Goal: Information Seeking & Learning: Learn about a topic

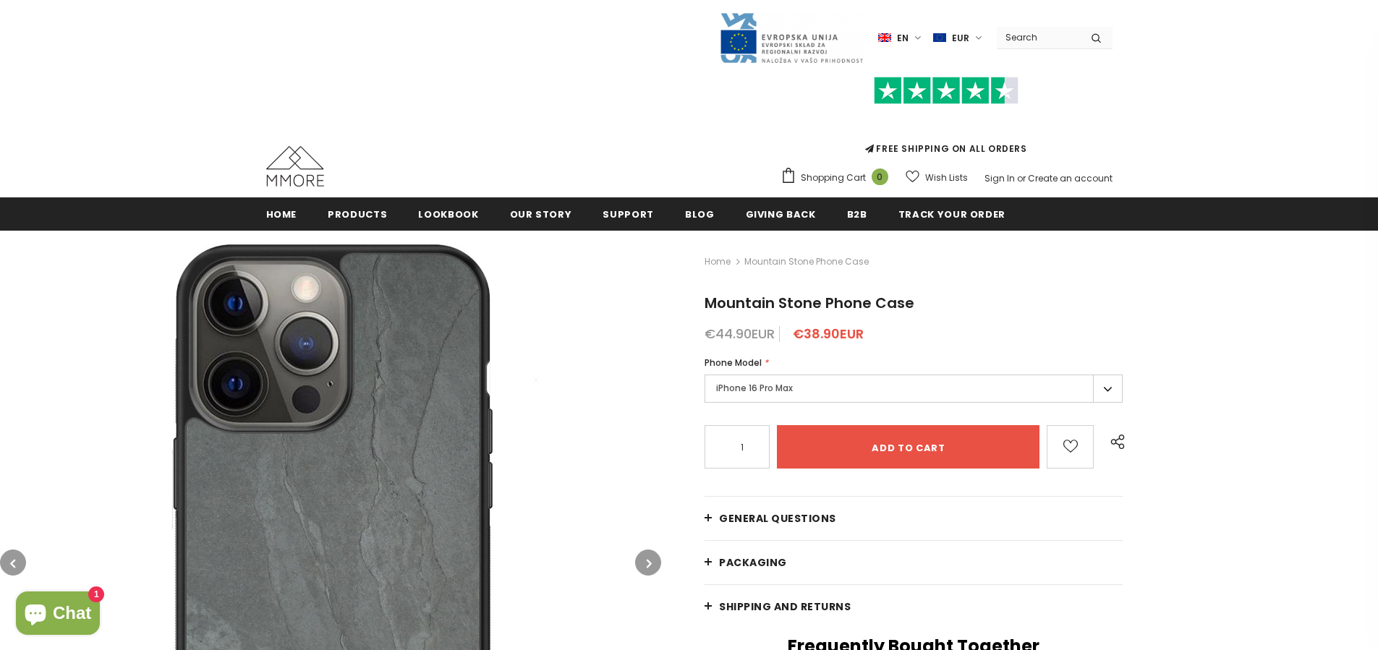
click at [720, 298] on span "Mountain Stone Phone Case" at bounding box center [810, 303] width 210 height 20
click at [720, 299] on span "Mountain Stone Phone Case" at bounding box center [810, 303] width 210 height 20
drag, startPoint x: 923, startPoint y: 303, endPoint x: 699, endPoint y: 305, distance: 224.3
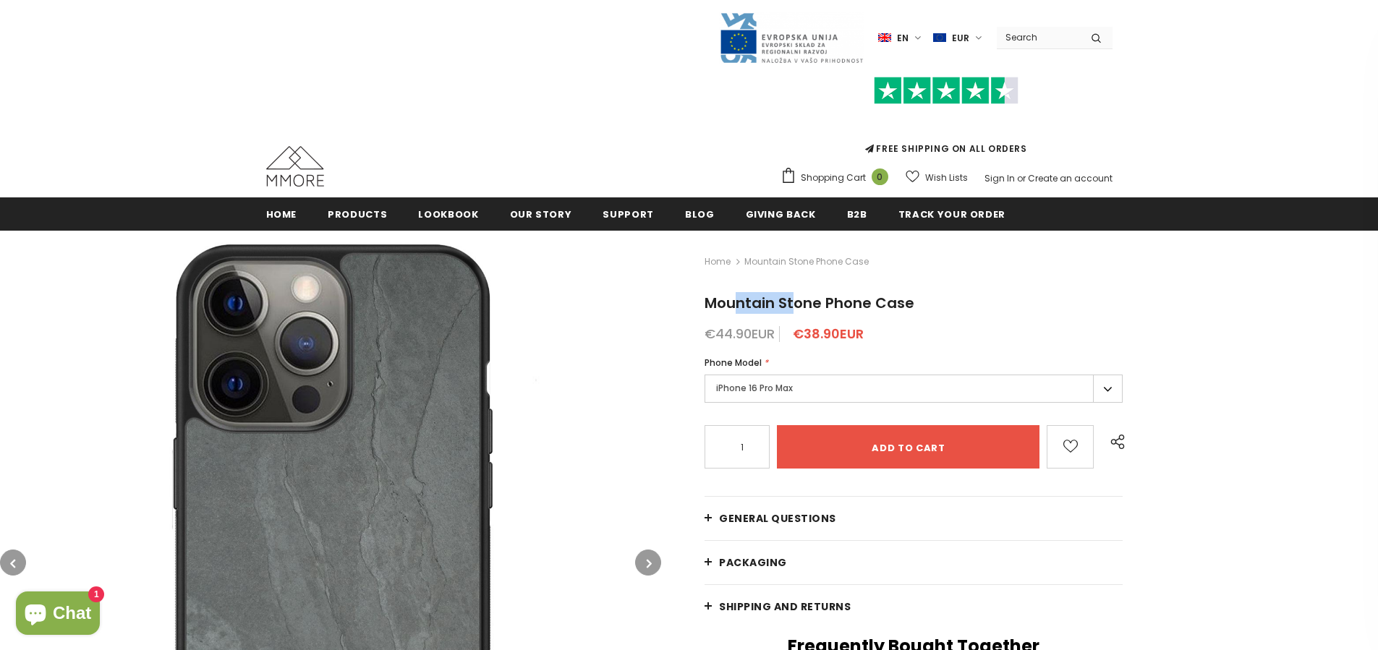
click at [705, 300] on span "Mountain Stone Phone Case" at bounding box center [810, 303] width 210 height 20
drag, startPoint x: 704, startPoint y: 300, endPoint x: 908, endPoint y: 310, distance: 204.3
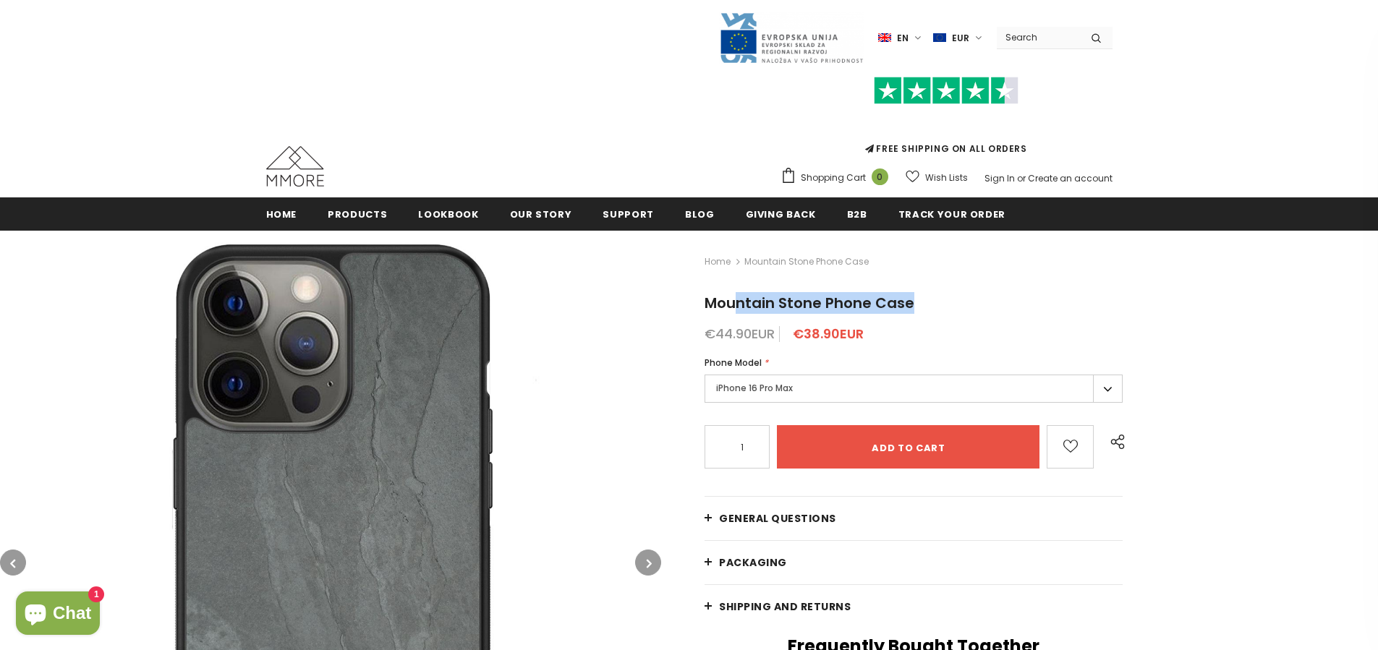
click at [908, 310] on span "Mountain Stone Phone Case" at bounding box center [810, 303] width 210 height 20
click at [928, 300] on h1 "Mountain Stone Phone Case" at bounding box center [914, 303] width 418 height 22
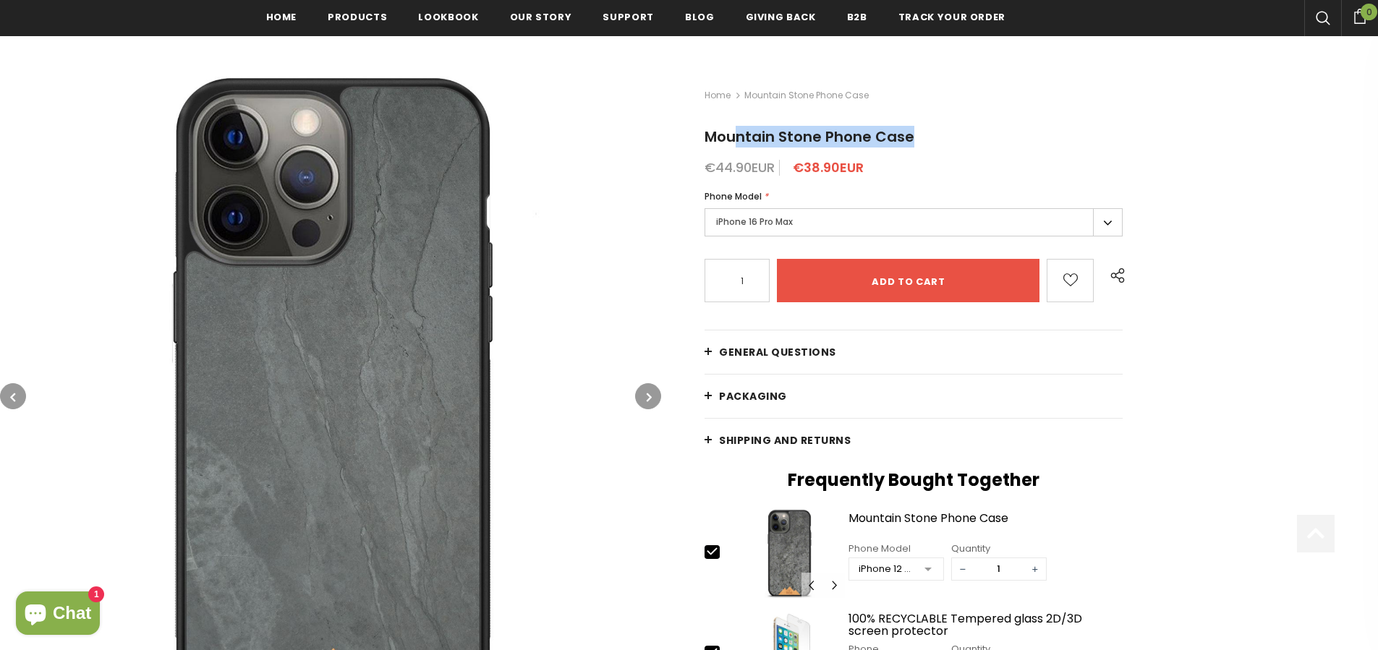
scroll to position [213, 0]
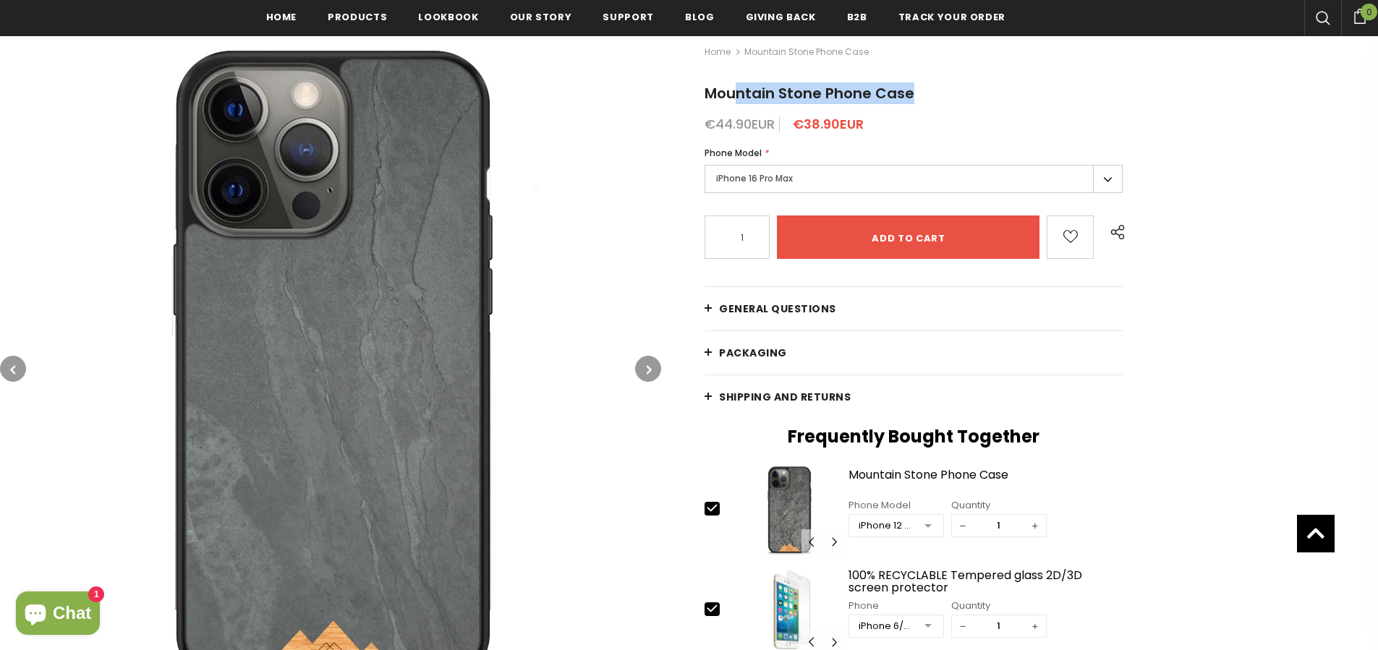
click at [653, 369] on button "button" at bounding box center [648, 369] width 26 height 26
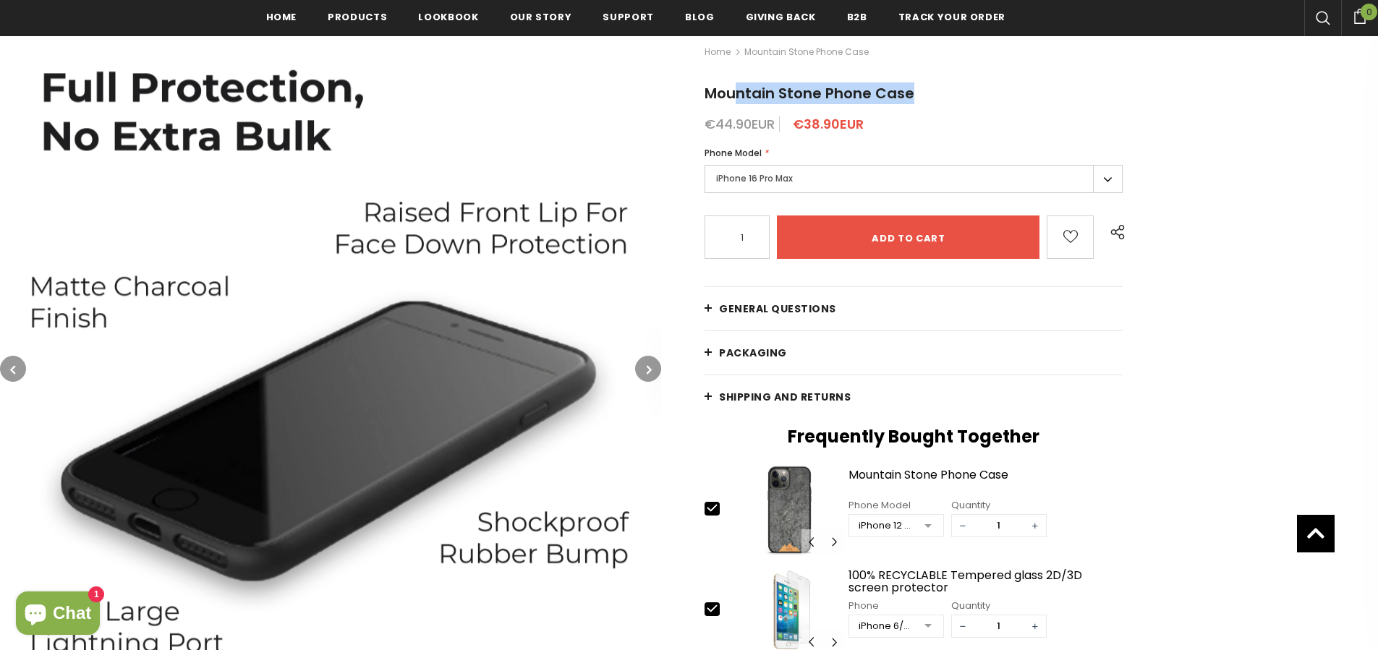
click at [653, 369] on button "button" at bounding box center [648, 369] width 26 height 26
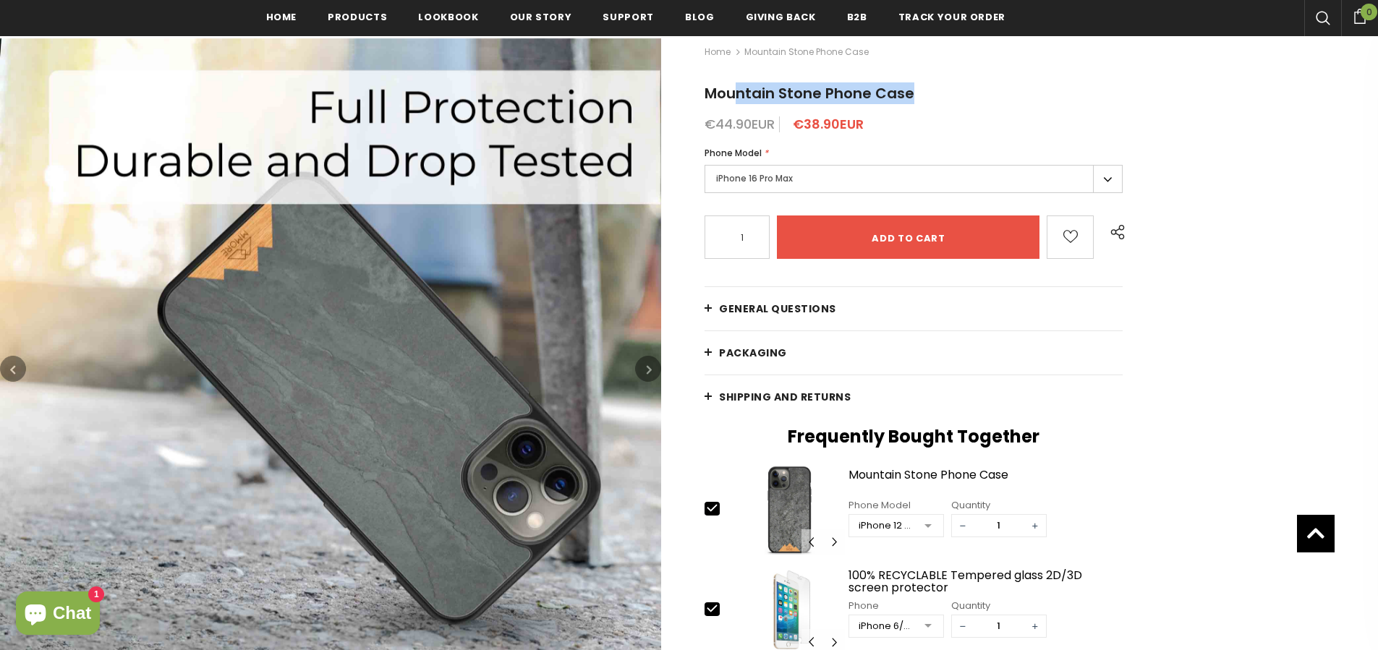
click at [653, 369] on button "button" at bounding box center [648, 369] width 26 height 26
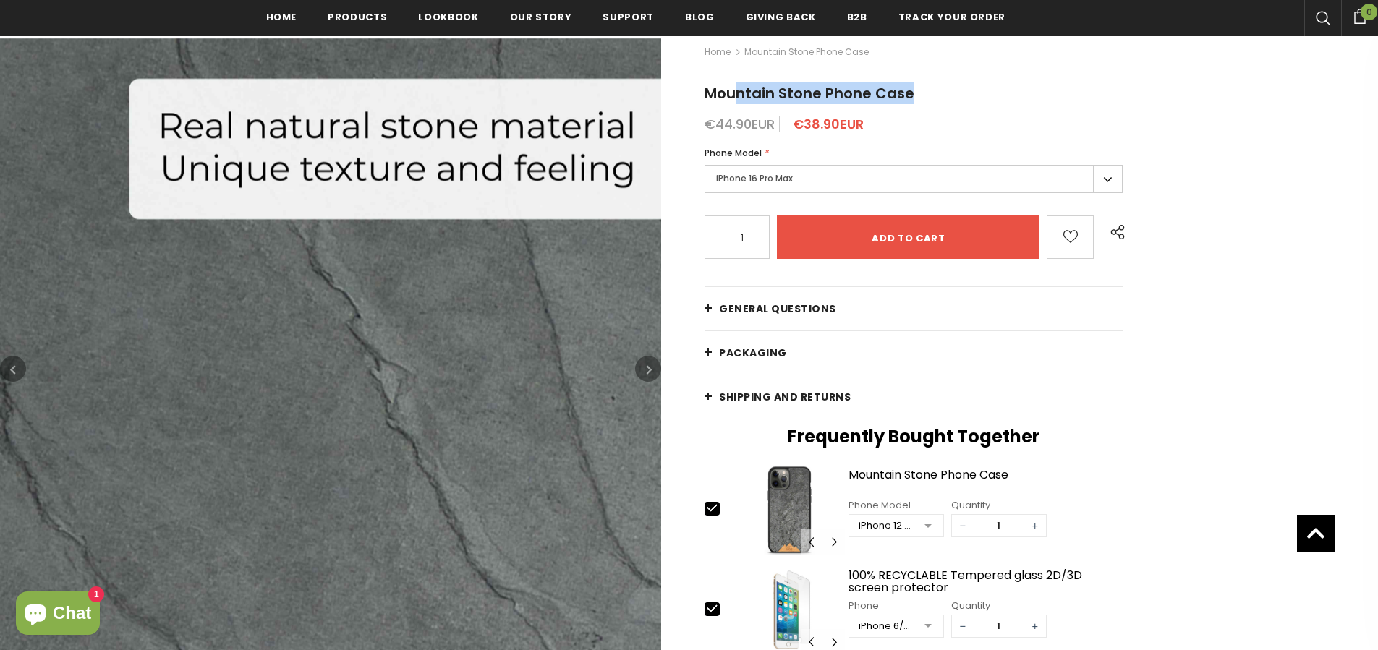
click at [653, 369] on button "button" at bounding box center [648, 369] width 26 height 26
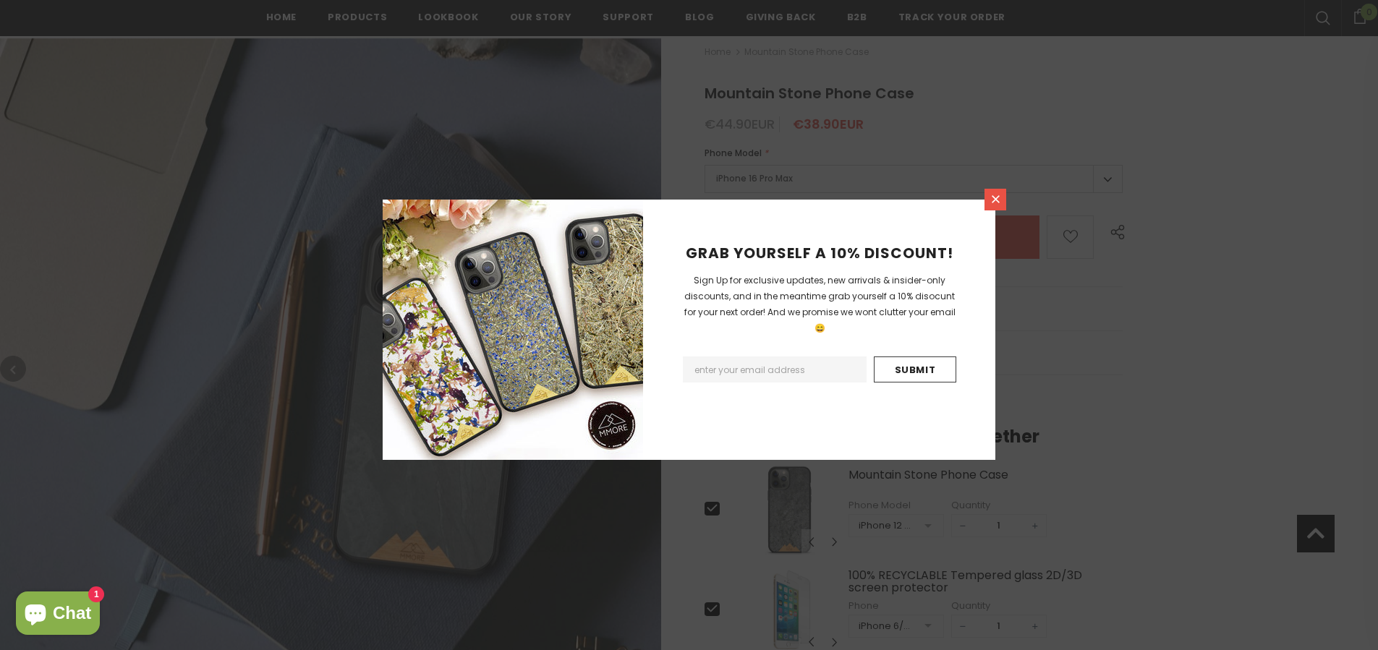
click at [993, 204] on icon at bounding box center [996, 199] width 12 height 12
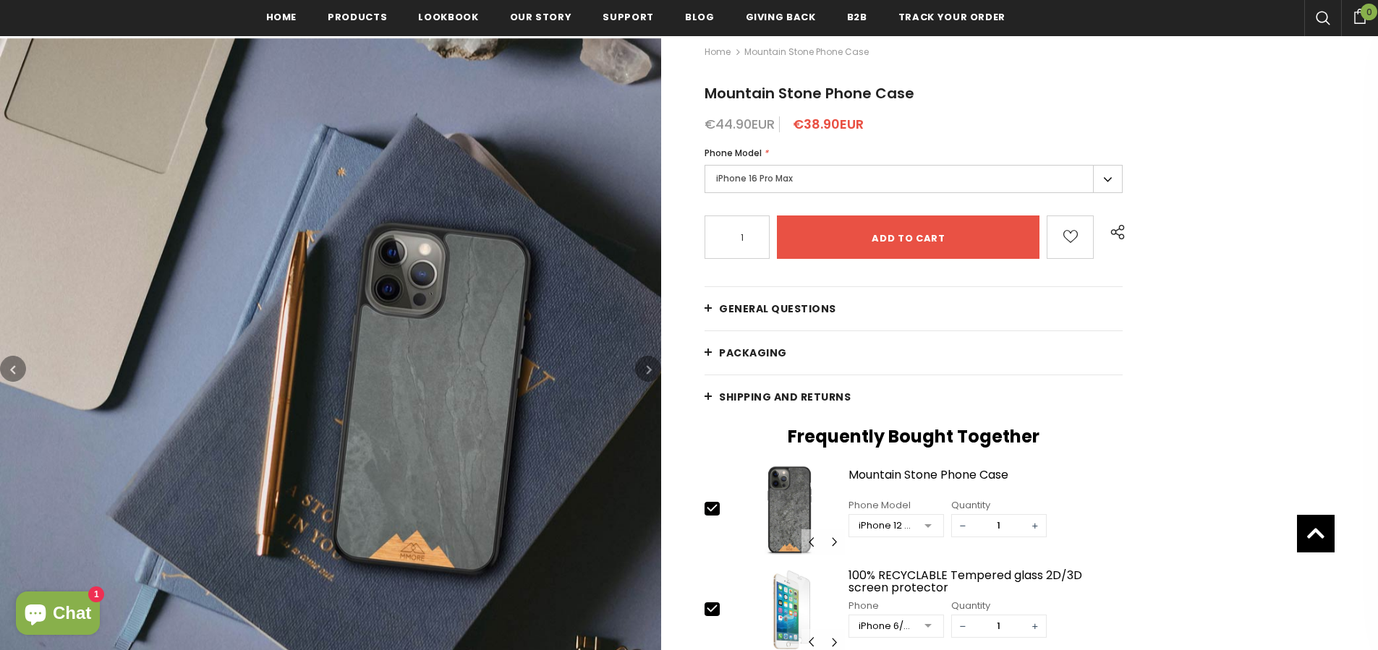
click at [653, 369] on button "button" at bounding box center [648, 369] width 26 height 26
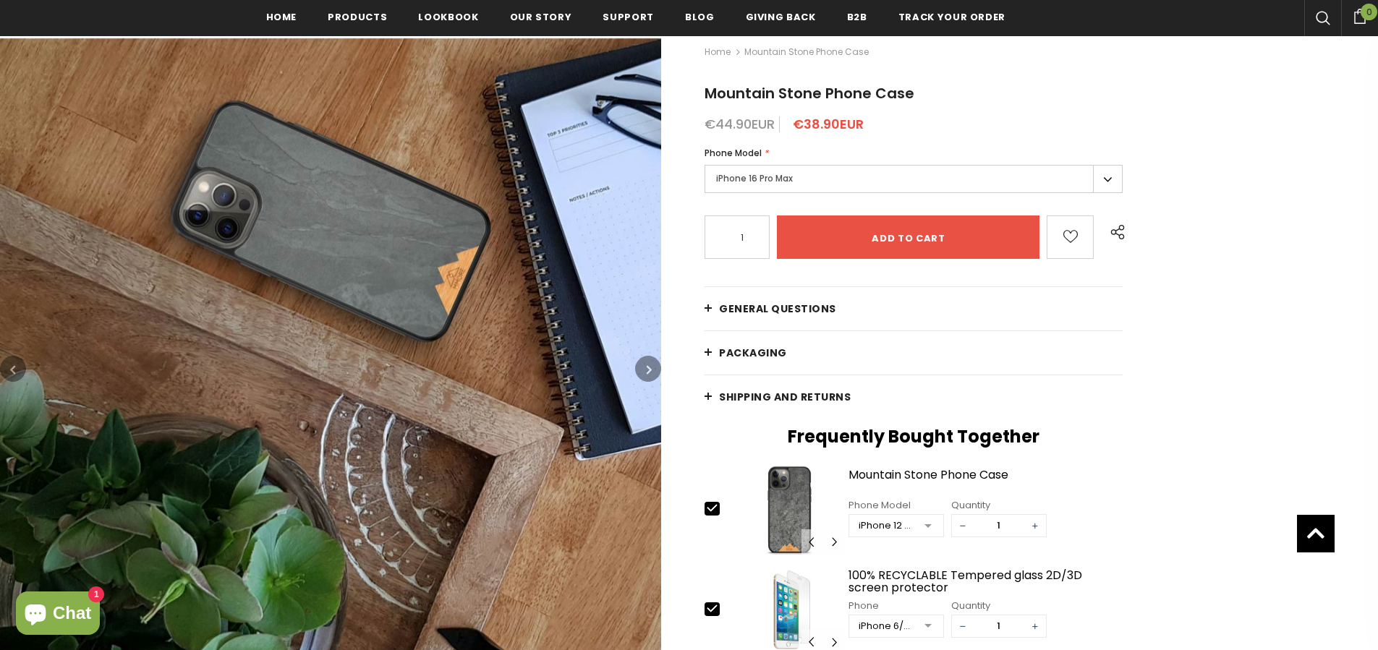
click at [647, 372] on icon "button" at bounding box center [649, 370] width 5 height 14
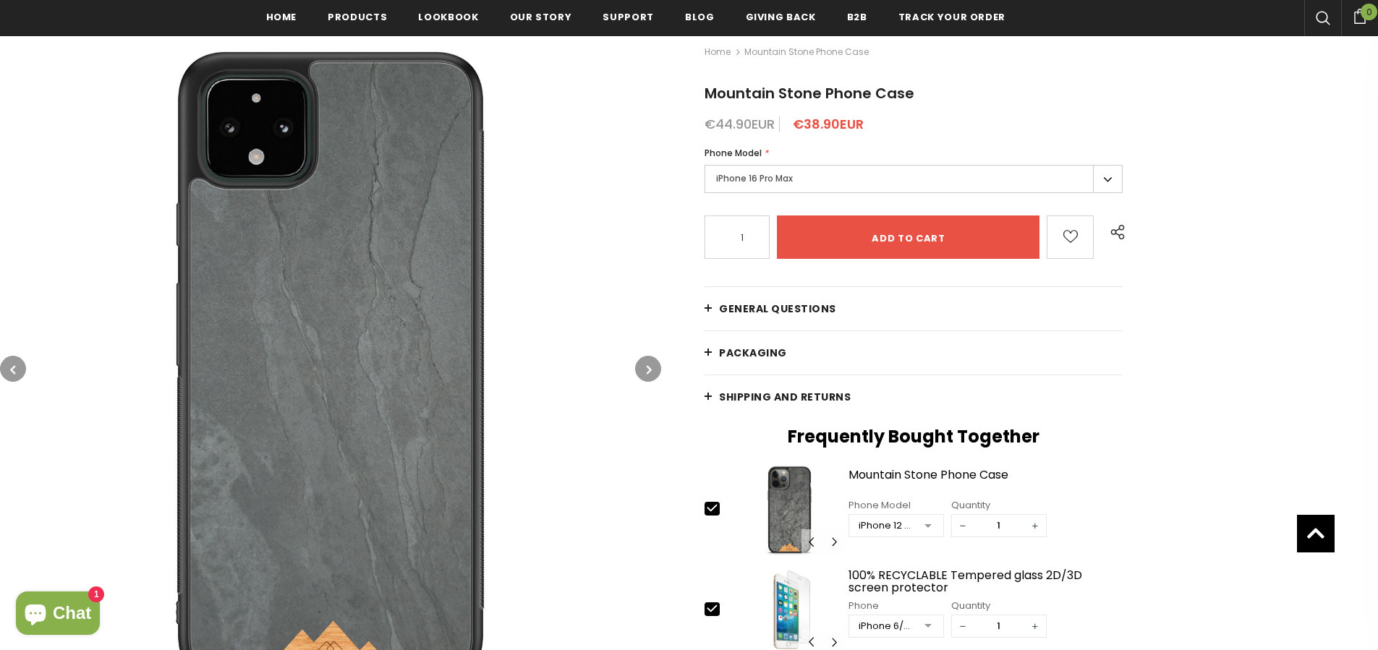
click at [652, 368] on button "button" at bounding box center [648, 369] width 26 height 26
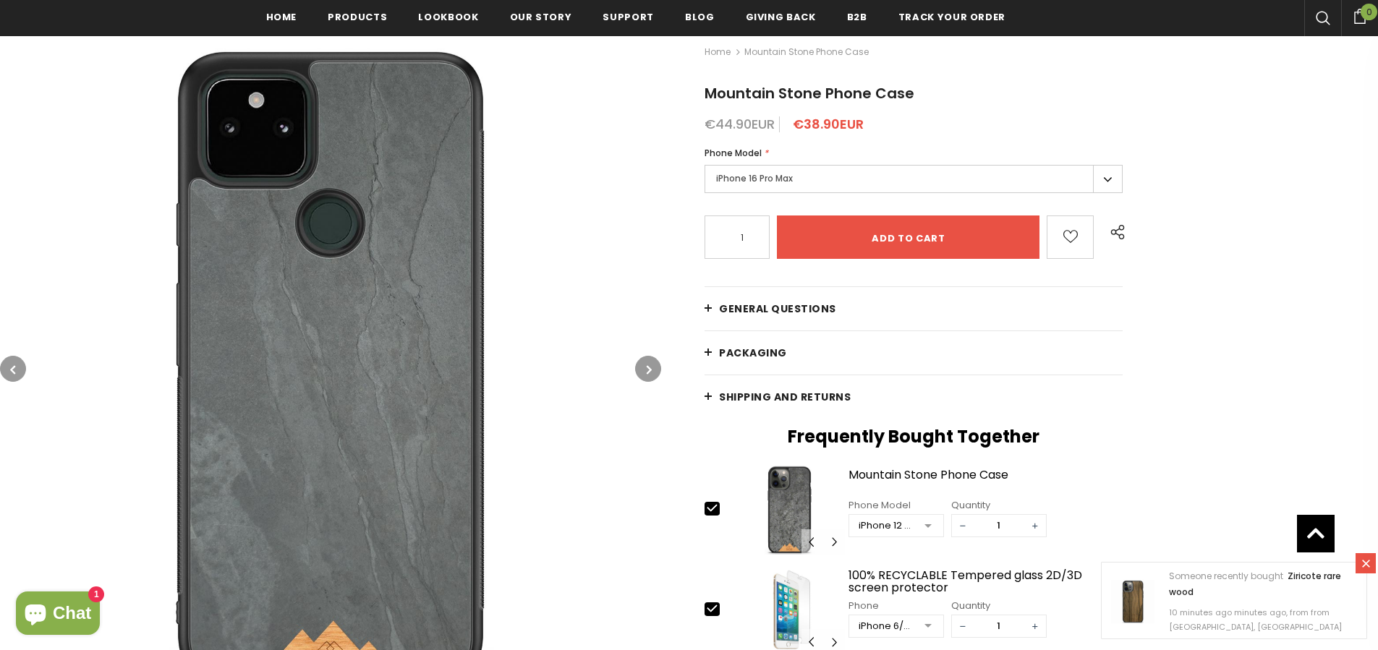
click at [1367, 563] on icon at bounding box center [1366, 564] width 8 height 8
click at [649, 369] on icon "button" at bounding box center [649, 370] width 5 height 14
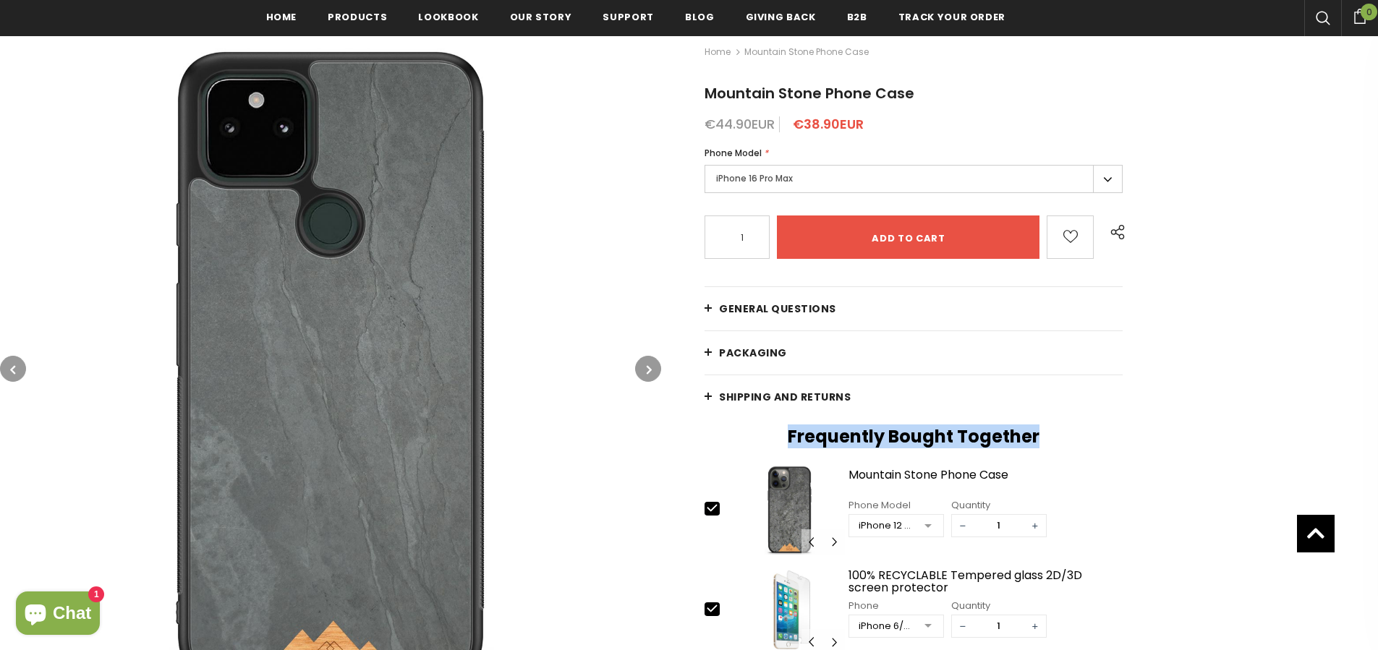
drag, startPoint x: 784, startPoint y: 438, endPoint x: 1096, endPoint y: 436, distance: 312.6
click at [1096, 436] on h2 "Frequently Bought Together" at bounding box center [914, 437] width 418 height 22
drag, startPoint x: 1072, startPoint y: 434, endPoint x: 784, endPoint y: 430, distance: 287.3
click at [784, 430] on h2 "Frequently Bought Together" at bounding box center [914, 437] width 418 height 22
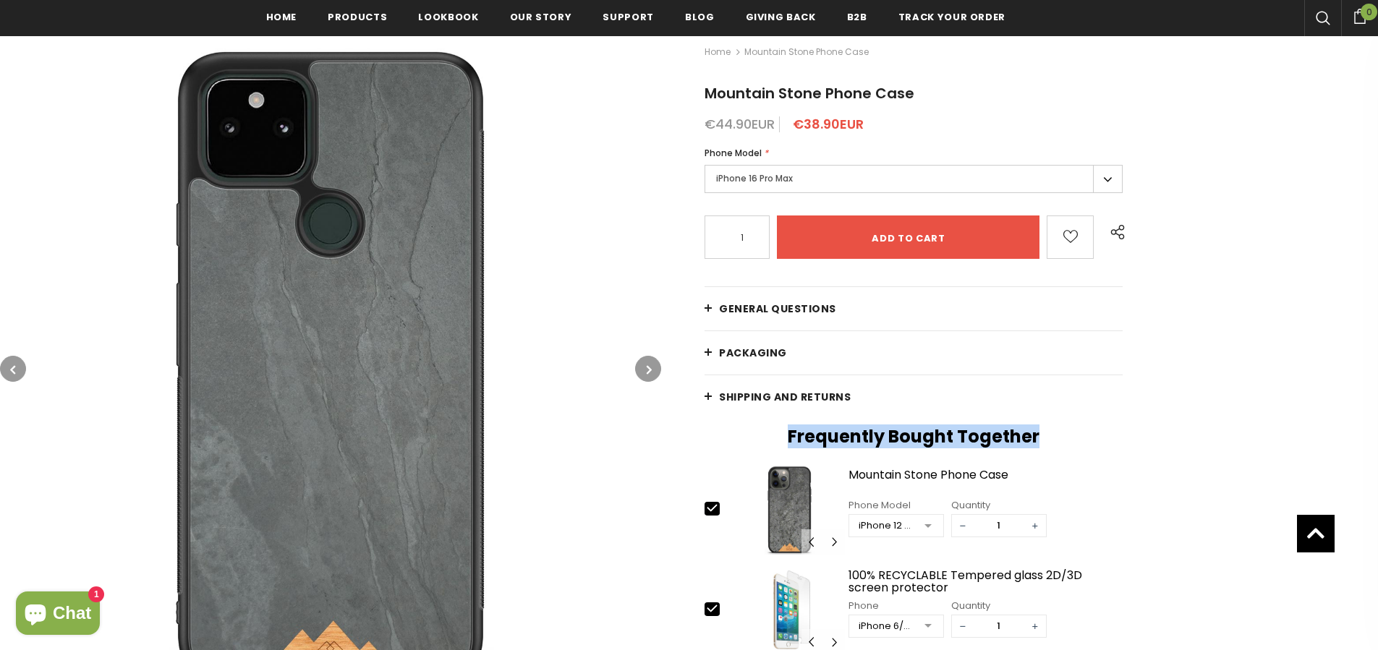
click at [787, 437] on h2 "Frequently Bought Together" at bounding box center [914, 437] width 418 height 22
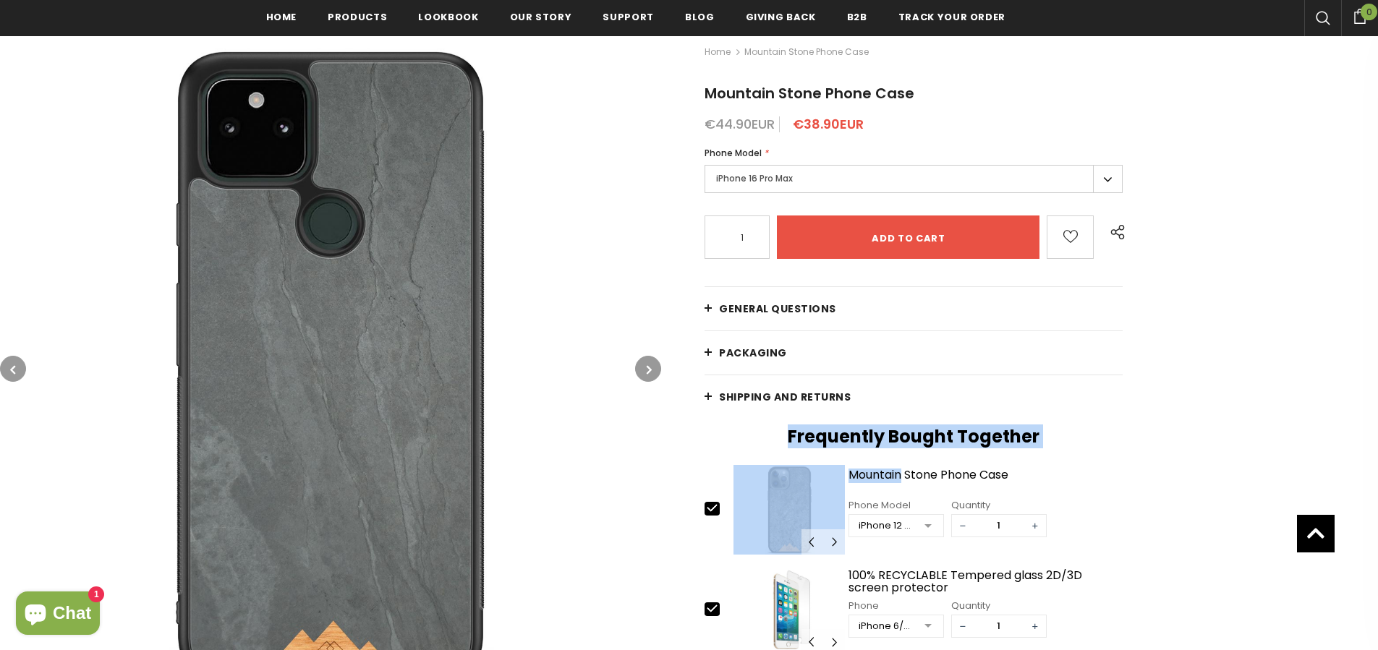
drag, startPoint x: 787, startPoint y: 437, endPoint x: 1060, endPoint y: 449, distance: 273.8
click at [1056, 441] on h2 "Frequently Bought Together" at bounding box center [914, 437] width 418 height 22
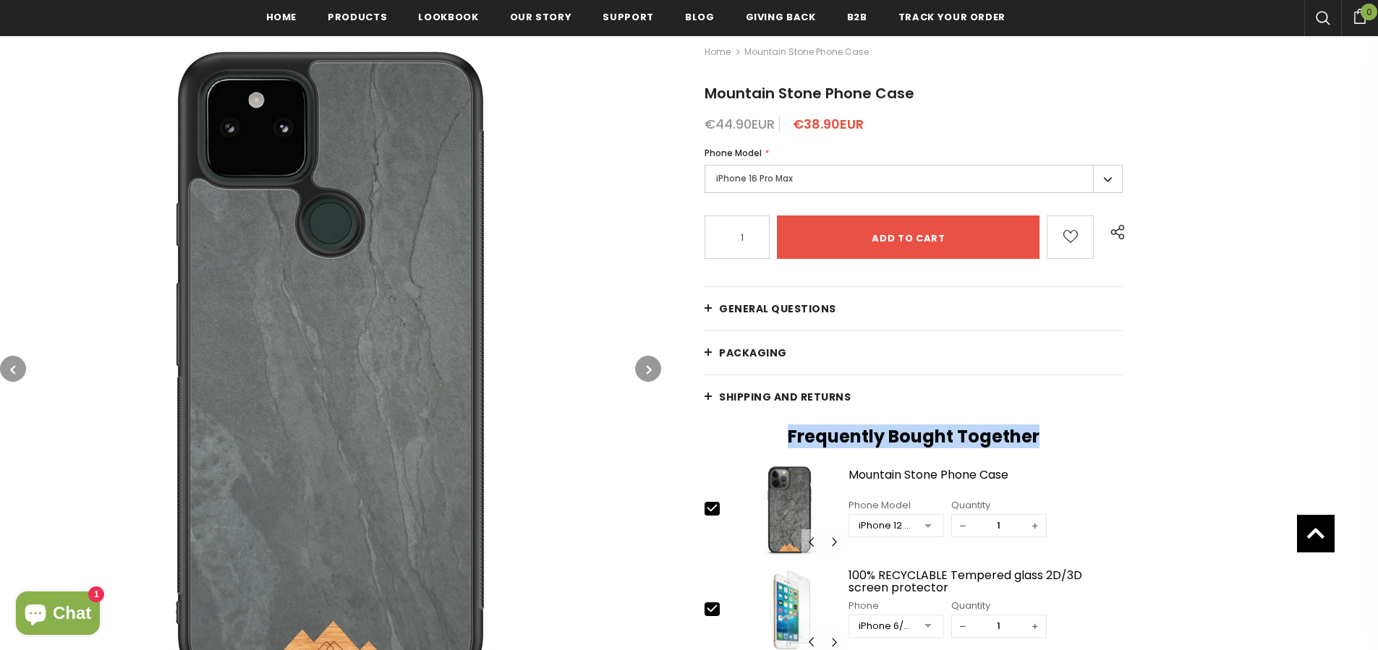
drag, startPoint x: 1048, startPoint y: 433, endPoint x: 788, endPoint y: 431, distance: 259.8
click at [788, 431] on h2 "Frequently Bought Together" at bounding box center [914, 437] width 418 height 22
click at [788, 432] on h2 "Frequently Bought Together" at bounding box center [914, 437] width 418 height 22
click at [788, 436] on h2 "Frequently Bought Together" at bounding box center [914, 437] width 418 height 22
drag, startPoint x: 789, startPoint y: 437, endPoint x: 1042, endPoint y: 441, distance: 253.3
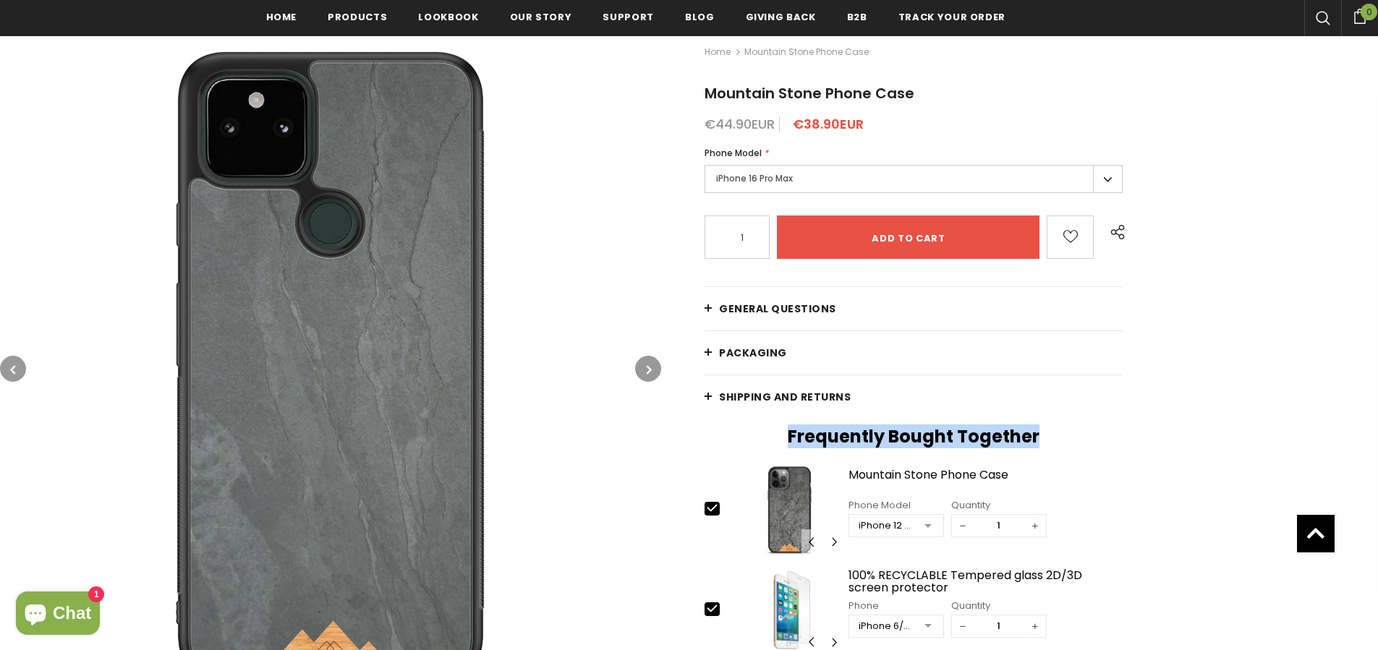
click at [1042, 441] on h2 "Frequently Bought Together" at bounding box center [914, 437] width 418 height 22
click at [1043, 440] on h2 "Frequently Bought Together" at bounding box center [914, 437] width 418 height 22
drag, startPoint x: 1043, startPoint y: 440, endPoint x: 788, endPoint y: 436, distance: 255.4
click at [788, 436] on h2 "Frequently Bought Together" at bounding box center [914, 437] width 418 height 22
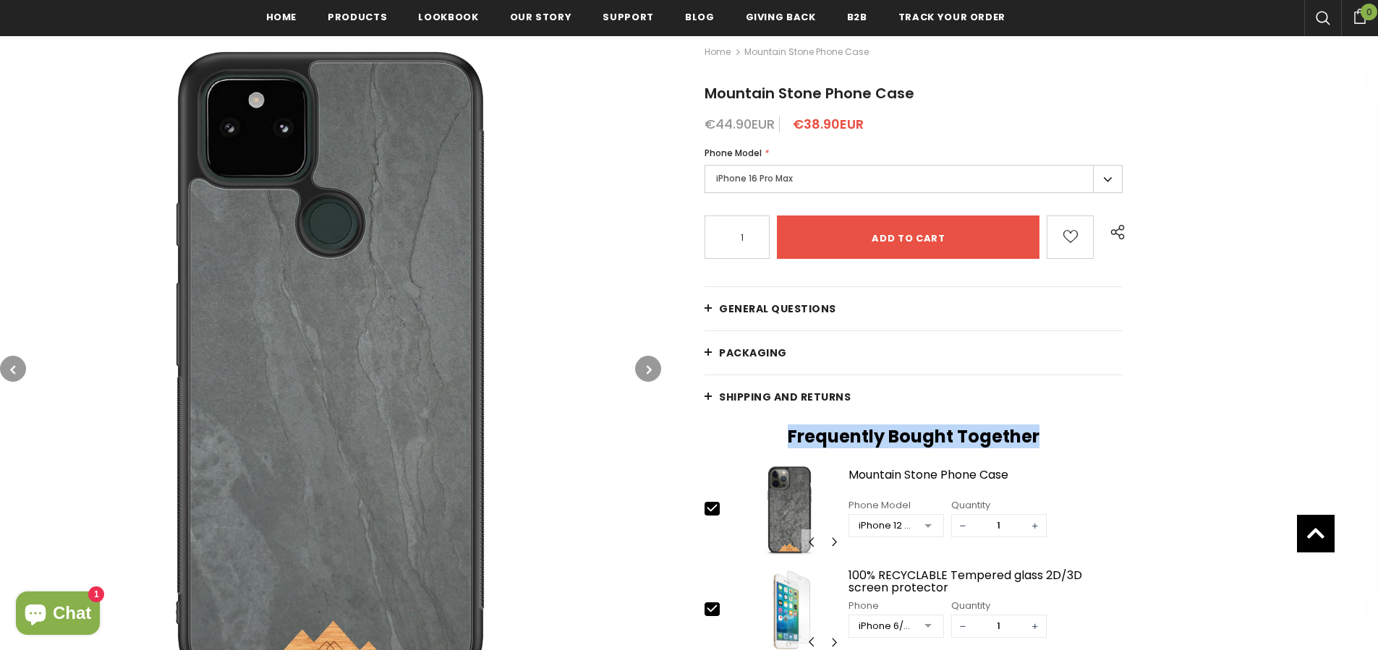
drag, startPoint x: 788, startPoint y: 438, endPoint x: 1046, endPoint y: 441, distance: 257.6
click at [1046, 441] on h2 "Frequently Bought Together" at bounding box center [914, 437] width 418 height 22
click at [1043, 437] on h2 "Frequently Bought Together" at bounding box center [914, 437] width 418 height 22
drag, startPoint x: 1038, startPoint y: 436, endPoint x: 788, endPoint y: 437, distance: 249.6
click at [788, 437] on h2 "Frequently Bought Together" at bounding box center [914, 437] width 418 height 22
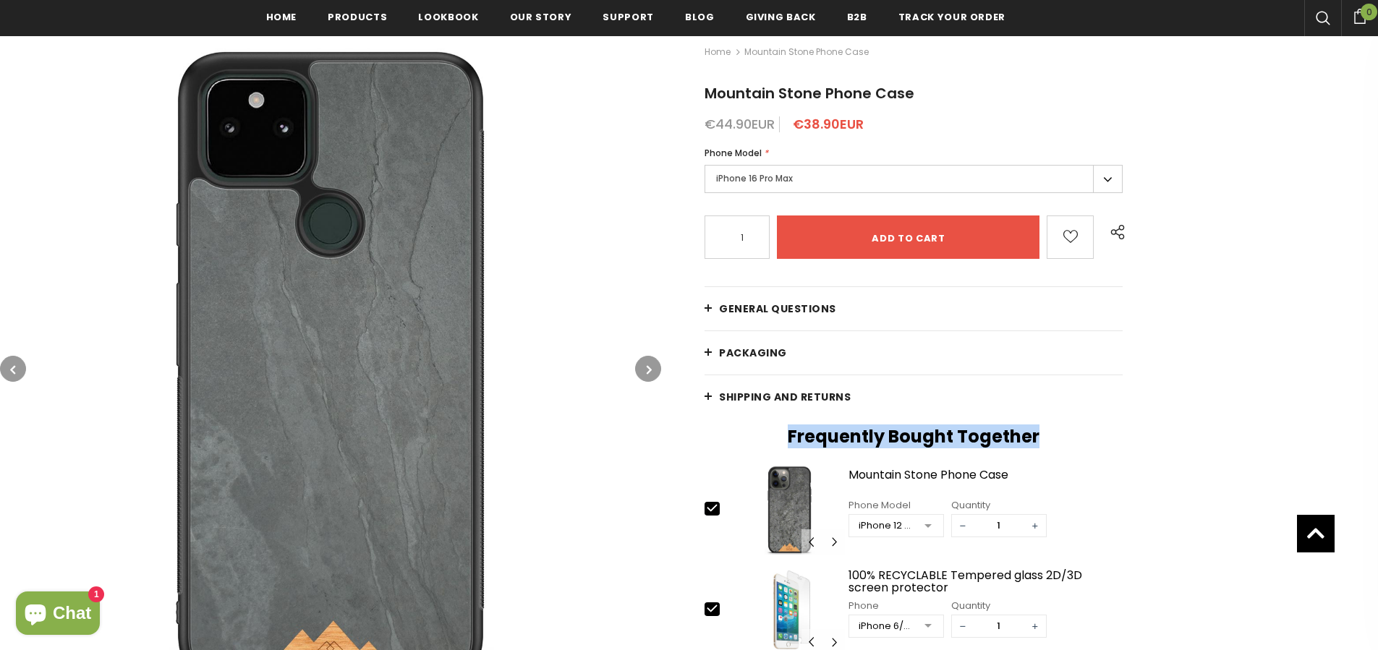
click at [788, 437] on h2 "Frequently Bought Together" at bounding box center [914, 437] width 418 height 22
drag, startPoint x: 788, startPoint y: 437, endPoint x: 1037, endPoint y: 438, distance: 248.9
click at [1026, 446] on h2 "Frequently Bought Together" at bounding box center [914, 437] width 418 height 22
click at [1038, 438] on h2 "Frequently Bought Together" at bounding box center [914, 437] width 418 height 22
drag, startPoint x: 1038, startPoint y: 438, endPoint x: 789, endPoint y: 436, distance: 248.9
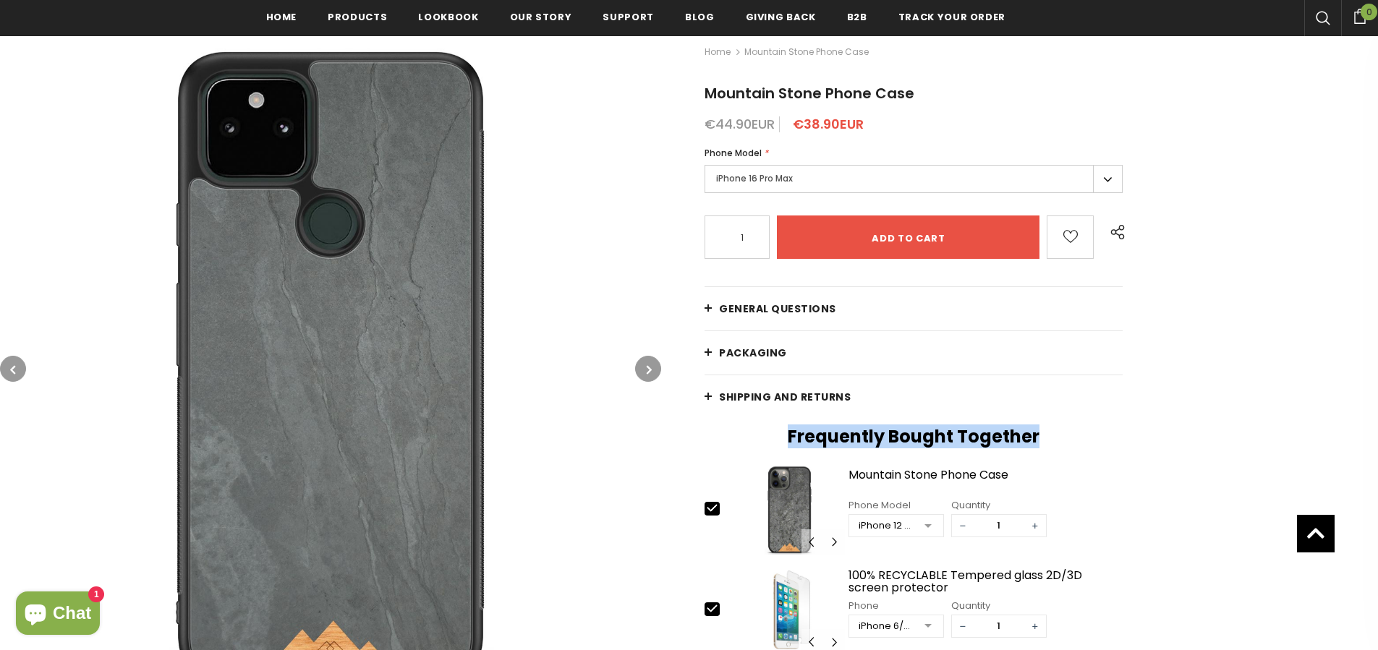
click at [789, 436] on h2 "Frequently Bought Together" at bounding box center [914, 437] width 418 height 22
drag, startPoint x: 789, startPoint y: 436, endPoint x: 1065, endPoint y: 446, distance: 276.6
click at [1065, 446] on h2 "Frequently Bought Together" at bounding box center [914, 437] width 418 height 22
click at [1061, 445] on h2 "Frequently Bought Together" at bounding box center [914, 437] width 418 height 22
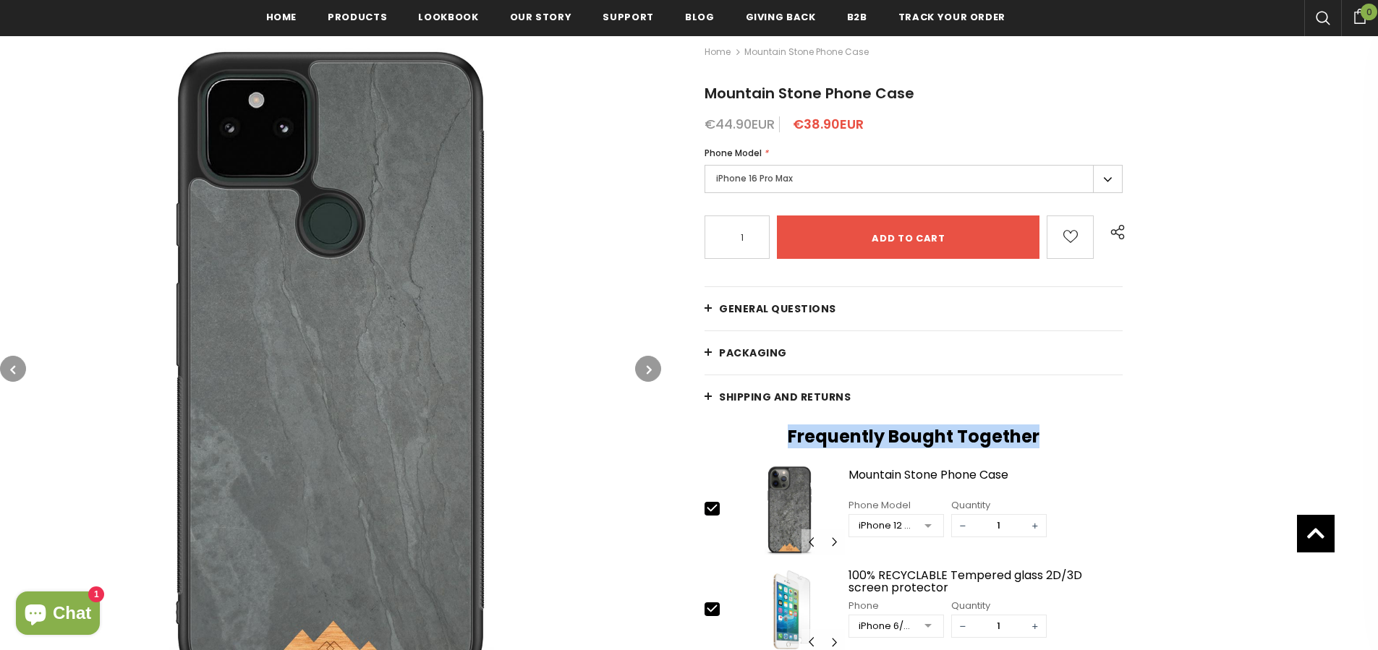
drag, startPoint x: 1071, startPoint y: 443, endPoint x: 791, endPoint y: 432, distance: 280.2
click at [791, 432] on h2 "Frequently Bought Together" at bounding box center [914, 437] width 418 height 22
drag, startPoint x: 788, startPoint y: 443, endPoint x: 1067, endPoint y: 433, distance: 278.7
click at [1067, 433] on h2 "Frequently Bought Together" at bounding box center [914, 437] width 418 height 22
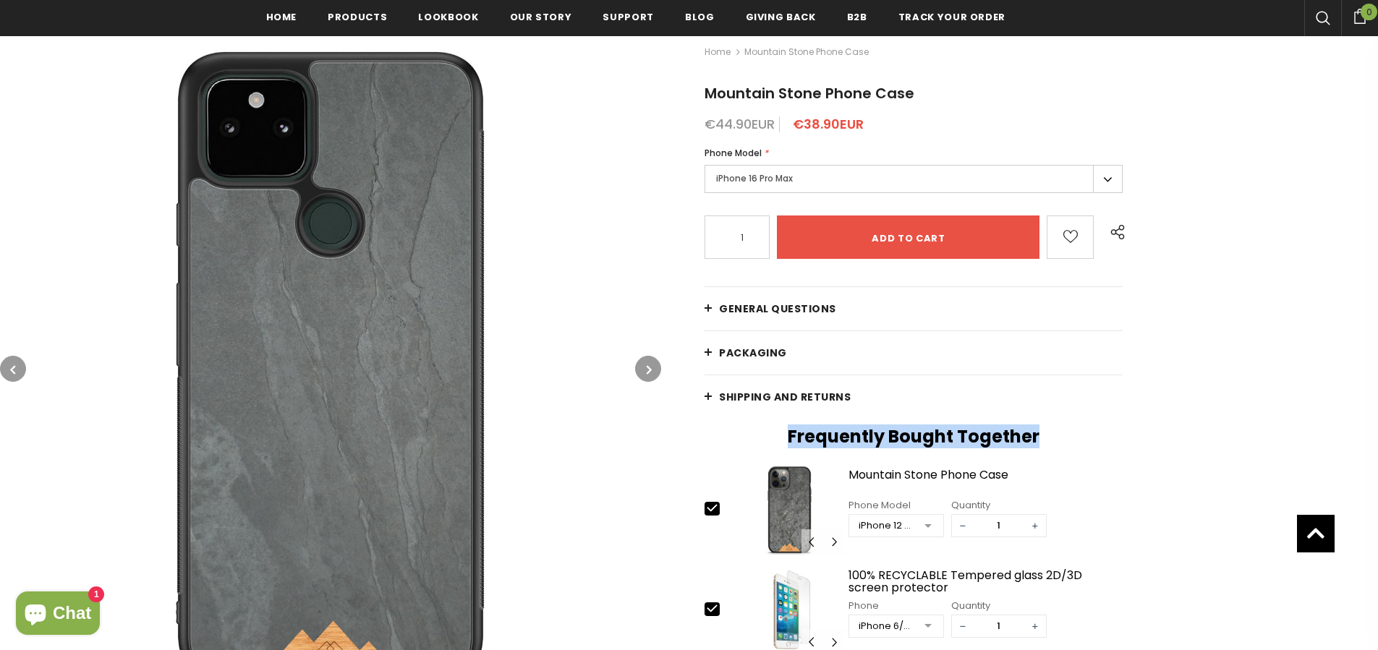
click at [1068, 432] on h2 "Frequently Bought Together" at bounding box center [914, 437] width 418 height 22
drag, startPoint x: 1068, startPoint y: 431, endPoint x: 784, endPoint y: 438, distance: 283.7
click at [784, 438] on h2 "Frequently Bought Together" at bounding box center [914, 437] width 418 height 22
drag, startPoint x: 784, startPoint y: 438, endPoint x: 1056, endPoint y: 429, distance: 272.2
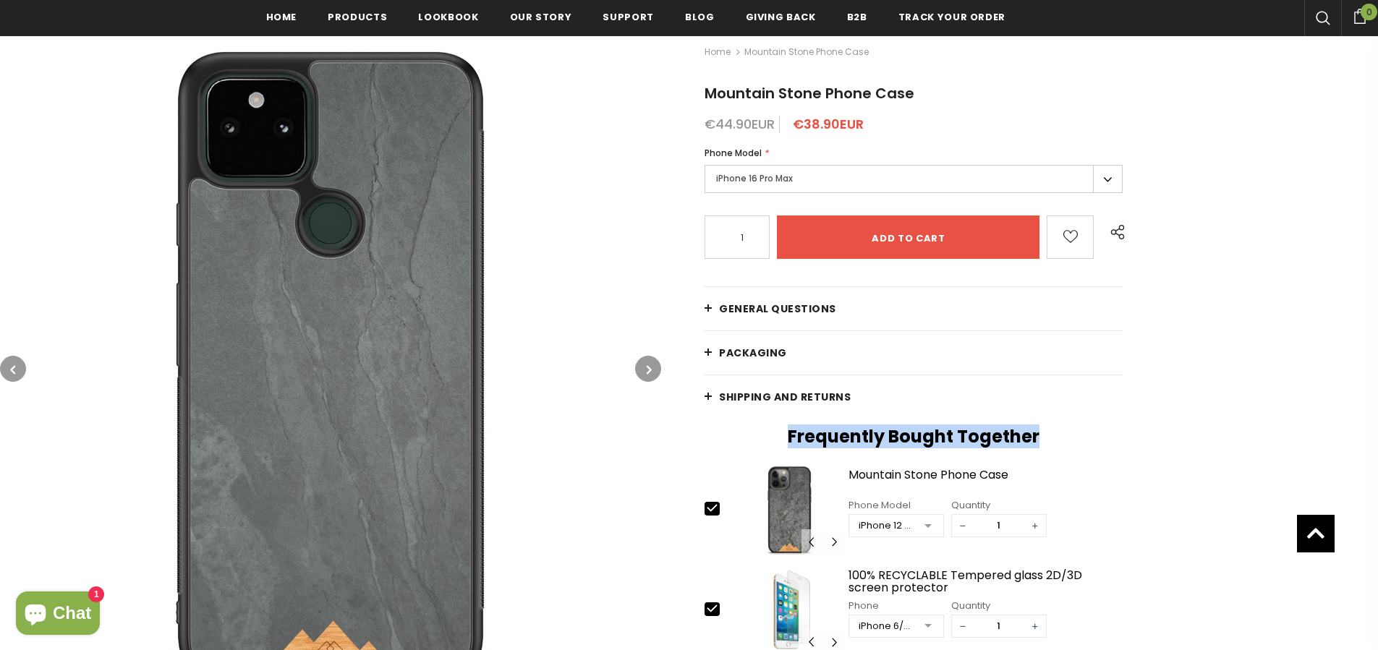
click at [1056, 429] on h2 "Frequently Bought Together" at bounding box center [914, 437] width 418 height 22
drag, startPoint x: 1056, startPoint y: 429, endPoint x: 808, endPoint y: 425, distance: 248.2
click at [808, 426] on h2 "Frequently Bought Together" at bounding box center [914, 437] width 418 height 22
click at [799, 431] on h2 "Frequently Bought Together" at bounding box center [914, 437] width 418 height 22
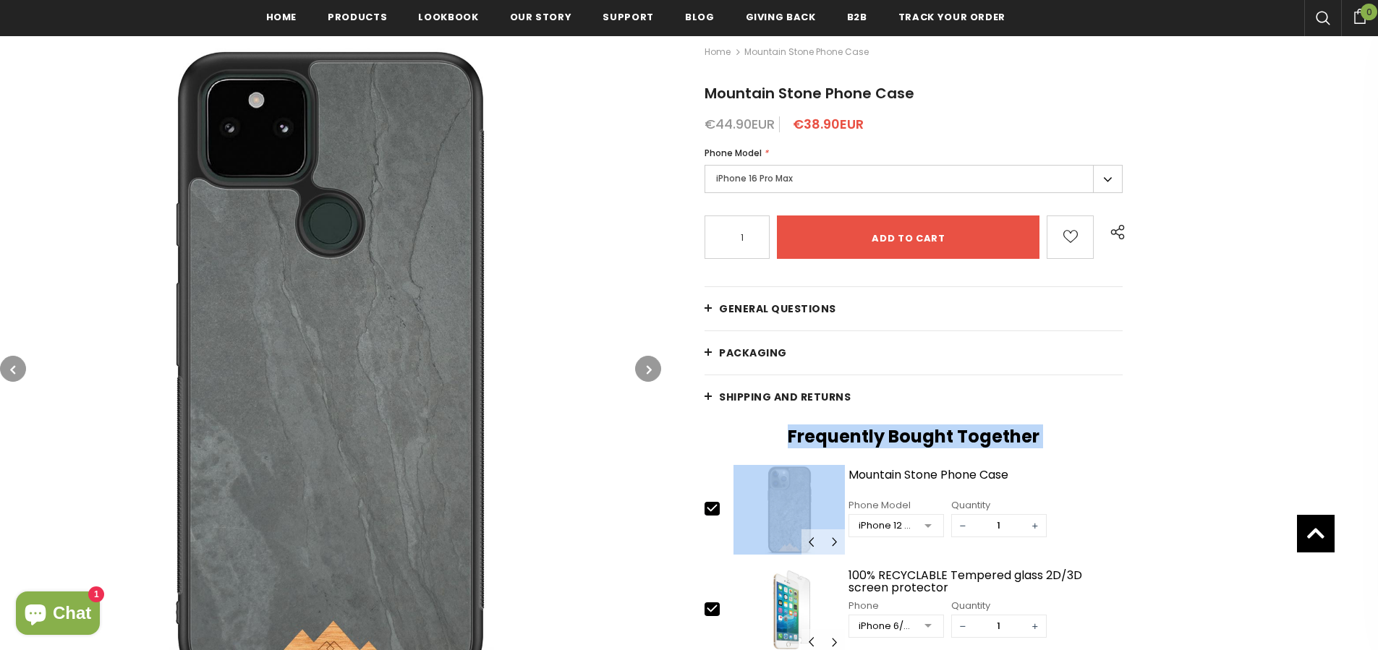
drag, startPoint x: 781, startPoint y: 431, endPoint x: 1108, endPoint y: 451, distance: 327.6
drag, startPoint x: 1100, startPoint y: 446, endPoint x: 809, endPoint y: 431, distance: 291.3
click at [809, 431] on h2 "Frequently Bought Together" at bounding box center [914, 437] width 418 height 22
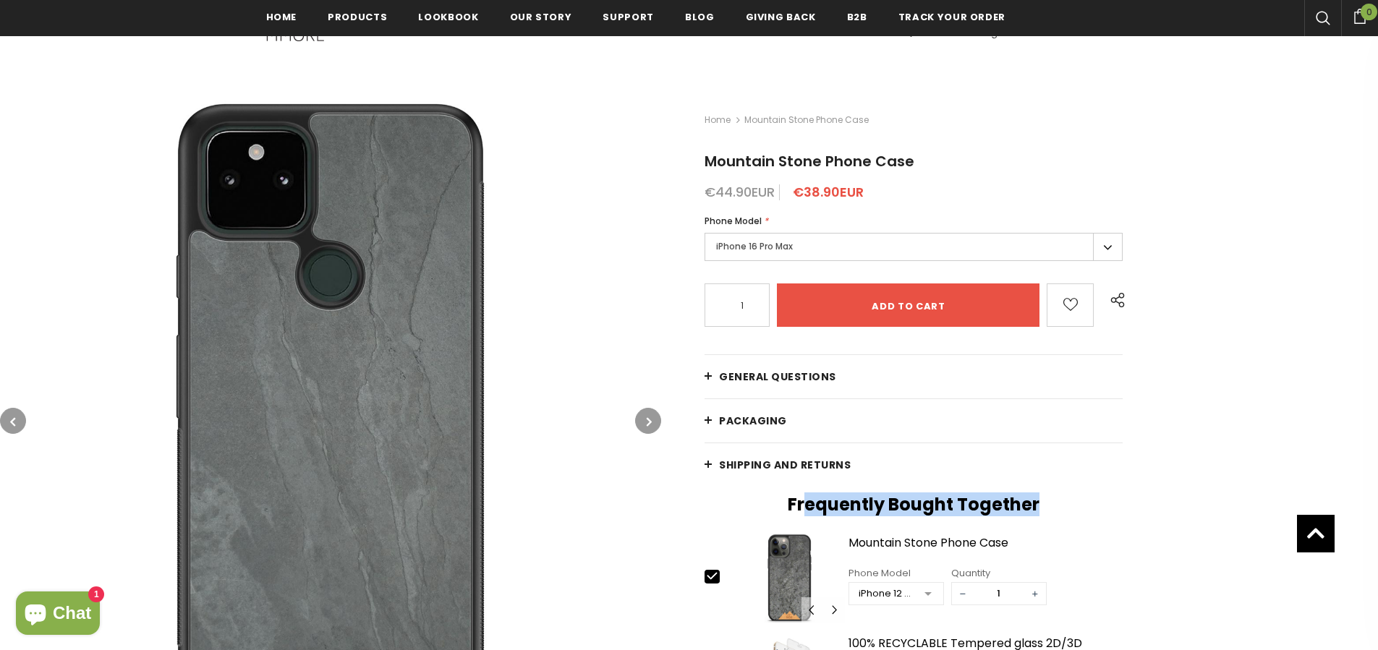
scroll to position [0, 0]
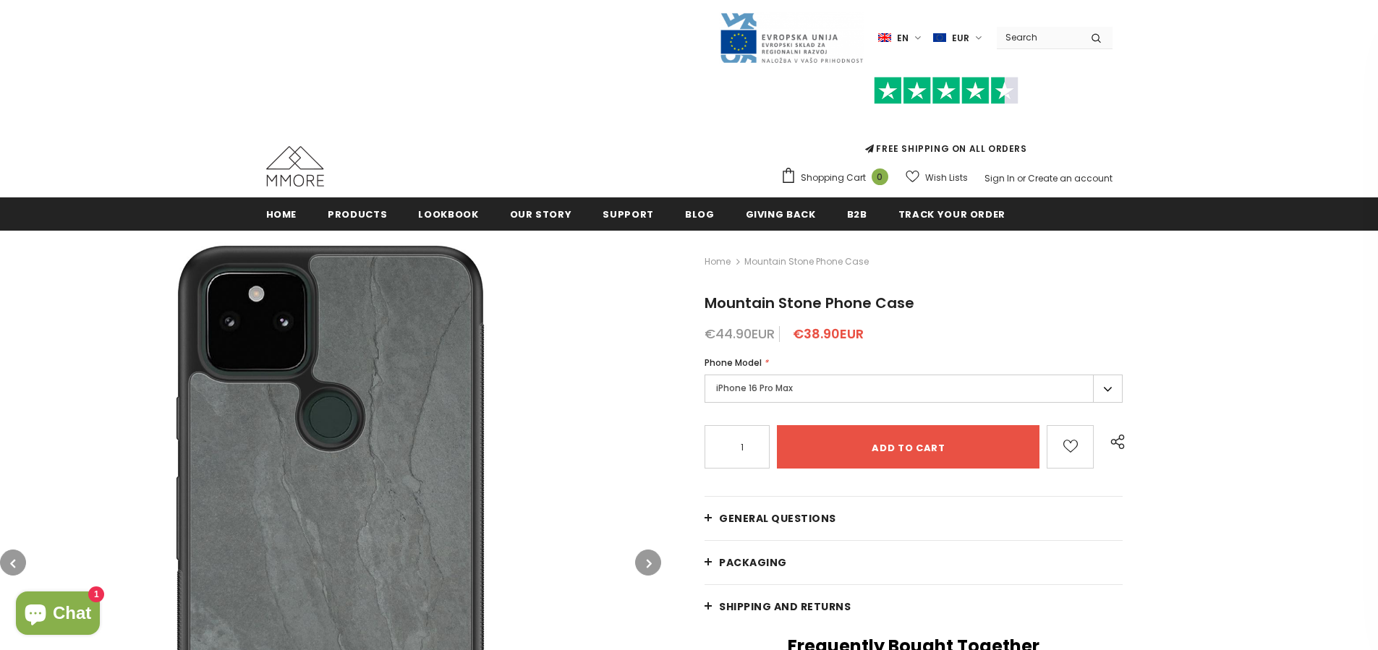
click at [872, 306] on span "Mountain Stone Phone Case" at bounding box center [810, 303] width 210 height 20
click at [872, 305] on span "Mountain Stone Phone Case" at bounding box center [810, 303] width 210 height 20
click at [778, 304] on span "Mountain Stone Phone Case" at bounding box center [810, 303] width 210 height 20
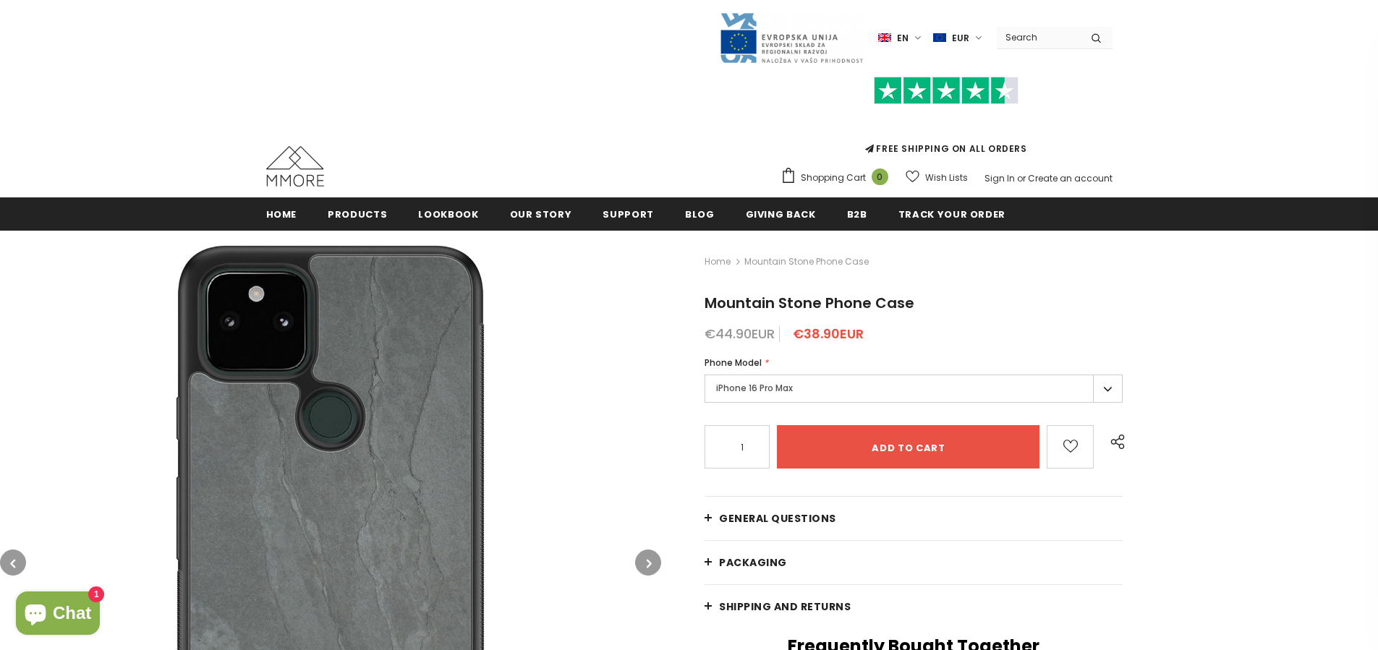
click at [820, 302] on span "Mountain Stone Phone Case" at bounding box center [810, 303] width 210 height 20
click at [820, 300] on span "Mountain Stone Phone Case" at bounding box center [810, 303] width 210 height 20
click at [820, 301] on span "Mountain Stone Phone Case" at bounding box center [810, 303] width 210 height 20
click at [823, 303] on span "Mountain Stone Phone Case" at bounding box center [810, 303] width 210 height 20
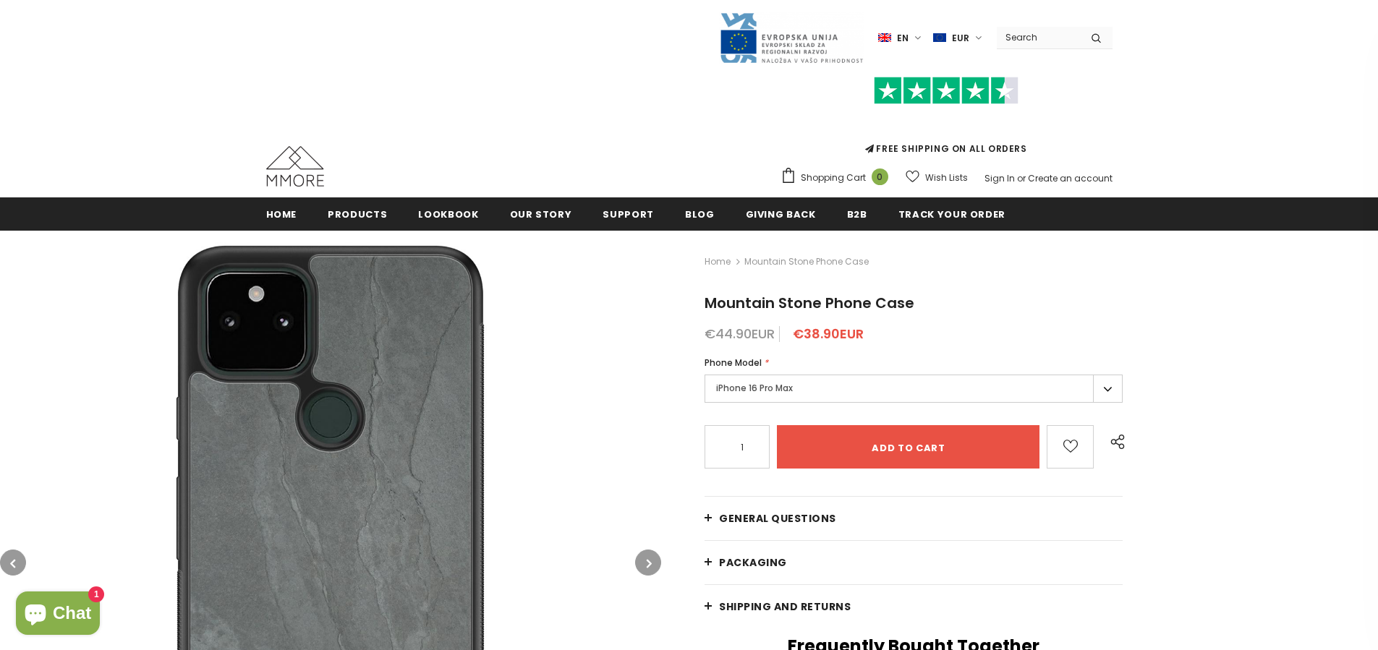
click at [821, 308] on span "Mountain Stone Phone Case" at bounding box center [810, 303] width 210 height 20
click at [875, 307] on span "Mountain Stone Phone Case" at bounding box center [810, 303] width 210 height 20
click at [870, 304] on span "Mountain Stone Phone Case" at bounding box center [810, 303] width 210 height 20
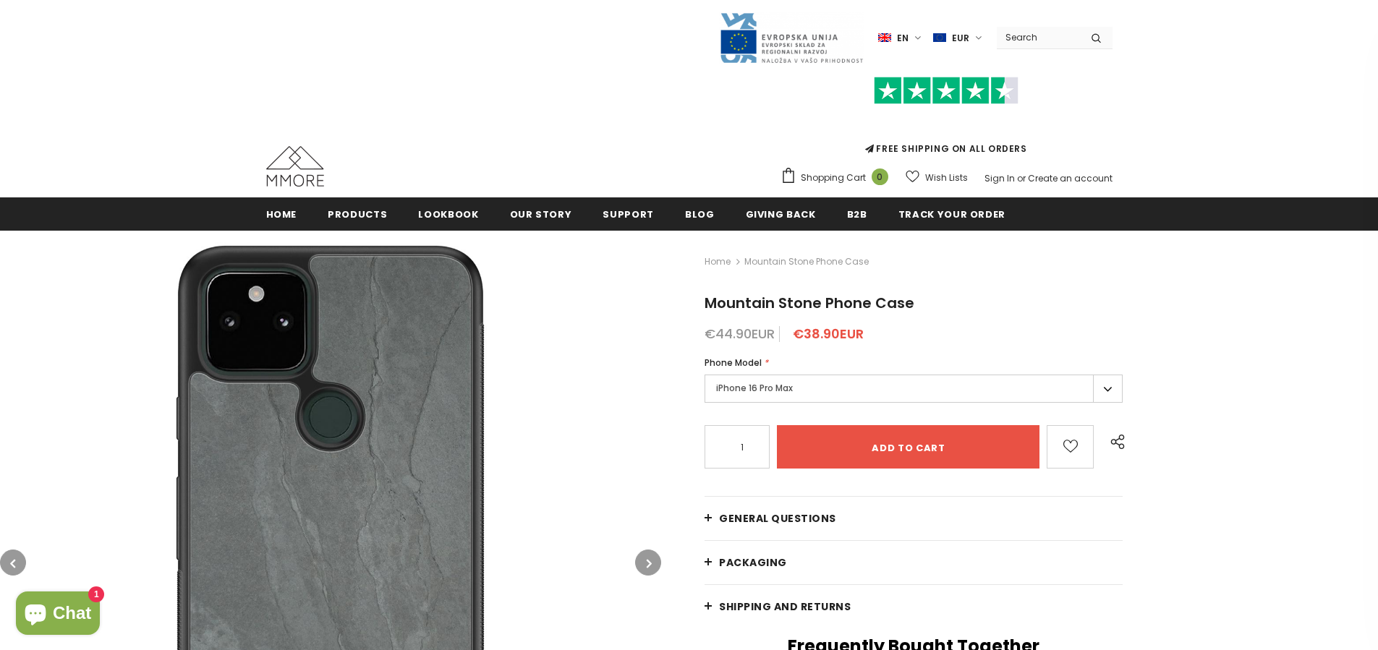
click at [870, 304] on span "Mountain Stone Phone Case" at bounding box center [810, 303] width 210 height 20
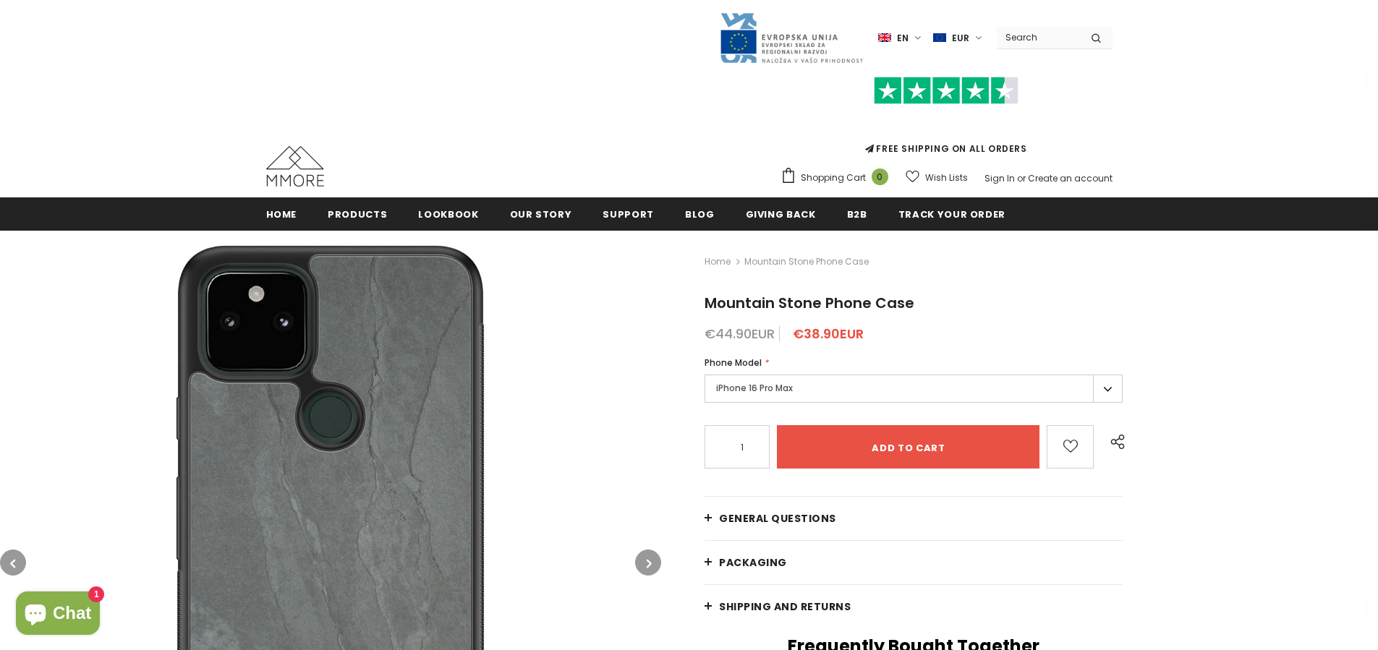
click at [821, 304] on span "Mountain Stone Phone Case" at bounding box center [810, 303] width 210 height 20
click at [776, 301] on span "Mountain Stone Phone Case" at bounding box center [810, 303] width 210 height 20
drag, startPoint x: 707, startPoint y: 299, endPoint x: 929, endPoint y: 300, distance: 222.1
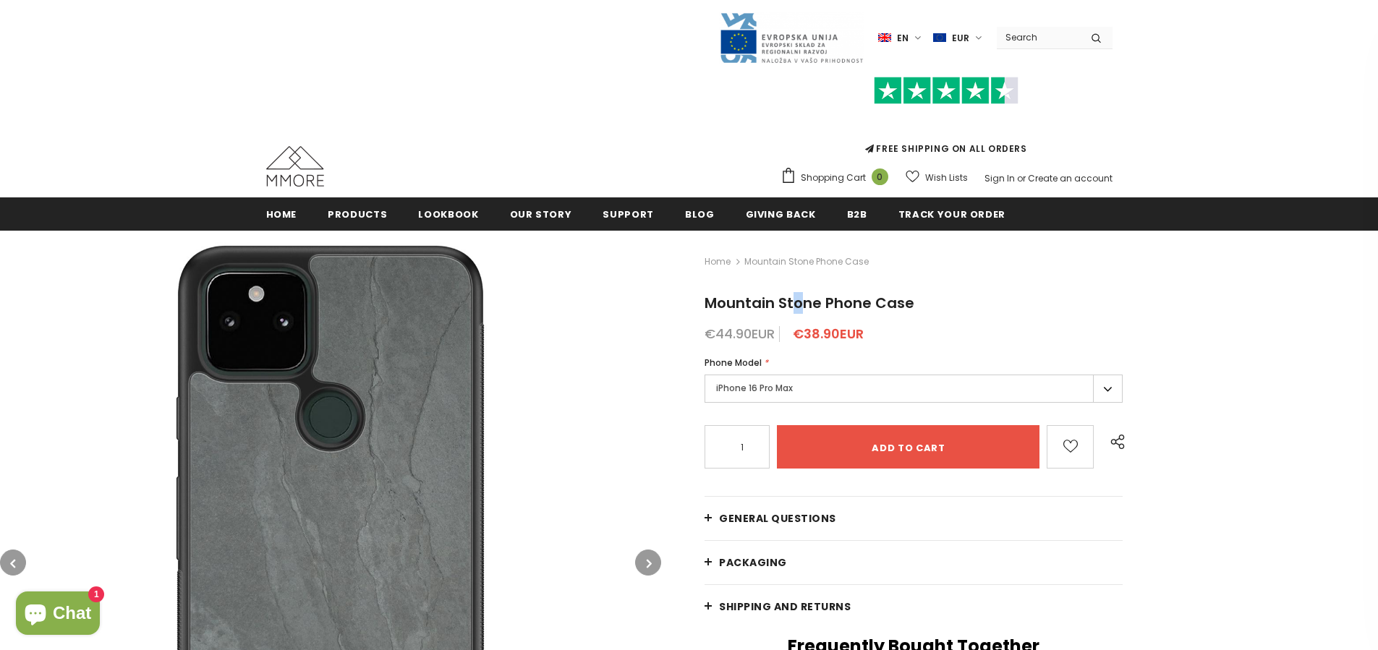
click at [929, 300] on h1 "Mountain Stone Phone Case" at bounding box center [914, 303] width 418 height 22
click at [930, 310] on h1 "Mountain Stone Phone Case" at bounding box center [914, 303] width 418 height 22
drag, startPoint x: 930, startPoint y: 310, endPoint x: 710, endPoint y: 297, distance: 221.0
click at [710, 297] on h1 "Mountain Stone Phone Case" at bounding box center [914, 303] width 418 height 22
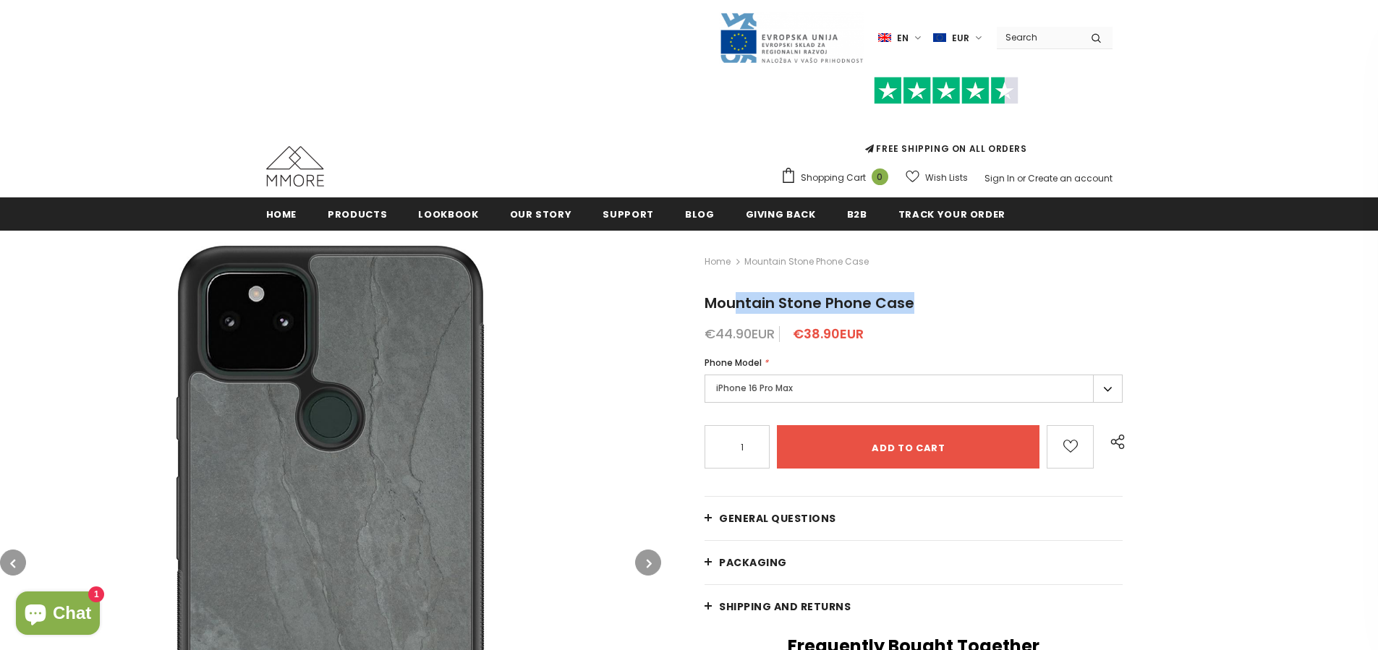
click at [709, 305] on span "Mountain Stone Phone Case" at bounding box center [810, 303] width 210 height 20
drag, startPoint x: 709, startPoint y: 305, endPoint x: 928, endPoint y: 298, distance: 218.6
click at [928, 298] on h1 "Mountain Stone Phone Case" at bounding box center [914, 303] width 418 height 22
drag, startPoint x: 852, startPoint y: 279, endPoint x: 728, endPoint y: 302, distance: 125.7
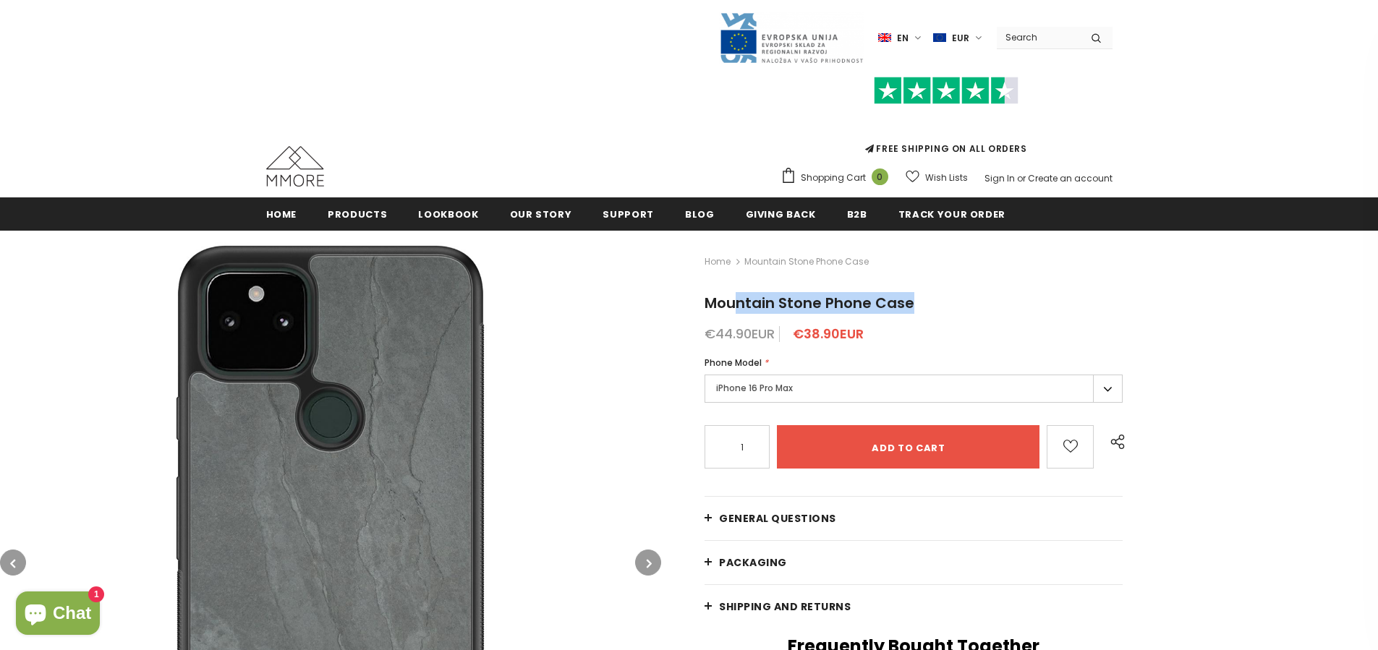
click at [728, 302] on h1 "Mountain Stone Phone Case" at bounding box center [914, 303] width 418 height 22
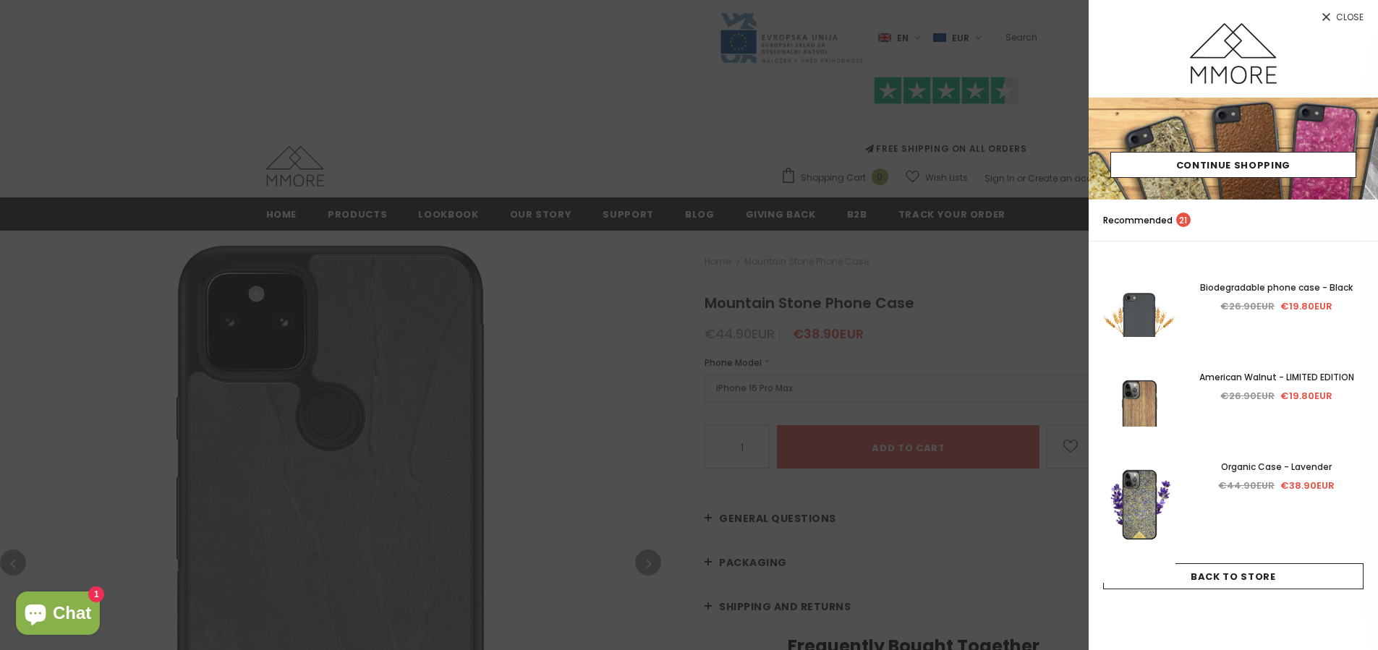
click at [911, 306] on div at bounding box center [689, 325] width 1378 height 650
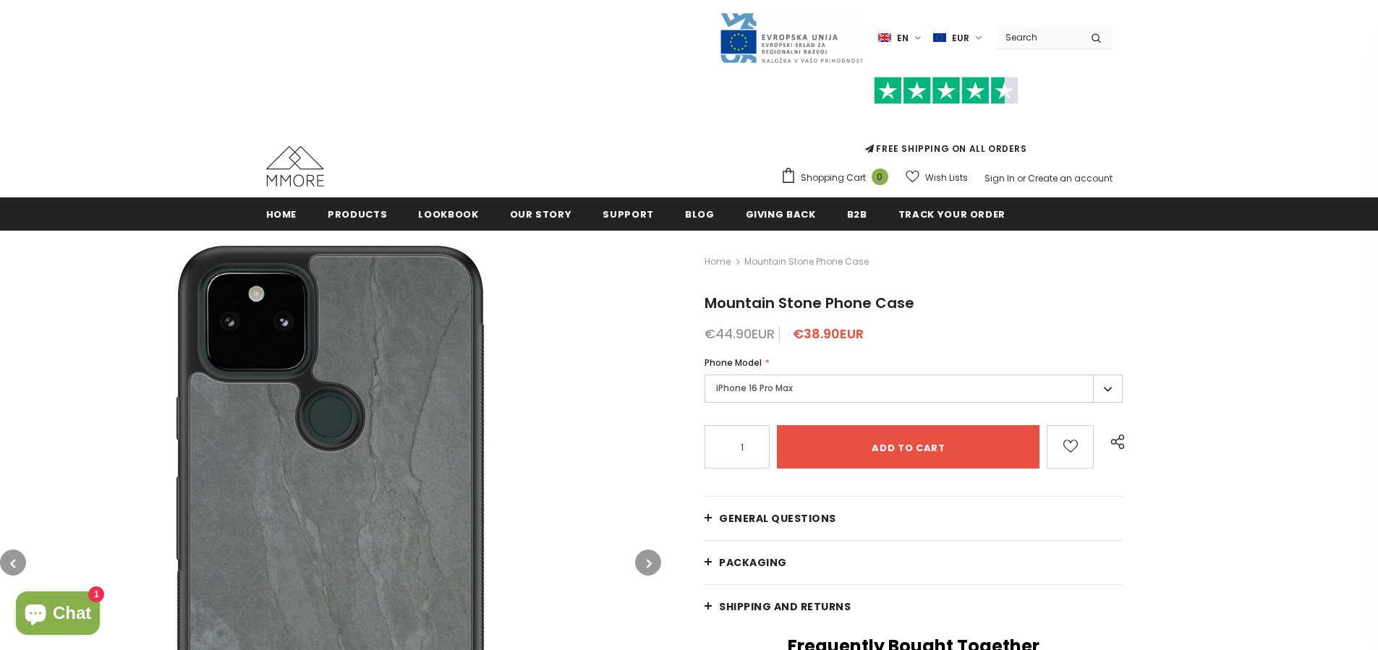
drag, startPoint x: 913, startPoint y: 305, endPoint x: 703, endPoint y: 302, distance: 210.6
drag, startPoint x: 704, startPoint y: 305, endPoint x: 917, endPoint y: 300, distance: 212.8
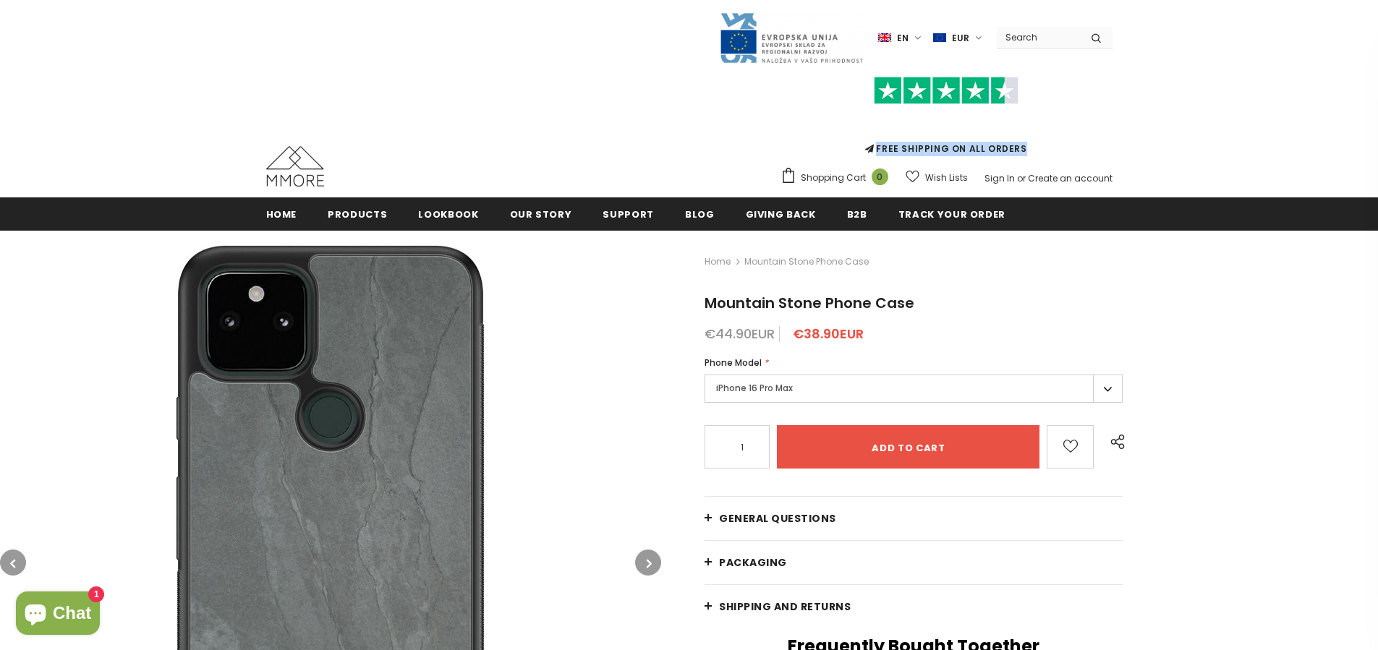
drag, startPoint x: 1038, startPoint y: 151, endPoint x: 865, endPoint y: 150, distance: 172.2
click at [865, 150] on div "FREE SHIPPING ON ALL ORDERS" at bounding box center [947, 114] width 332 height 101
drag, startPoint x: 865, startPoint y: 148, endPoint x: 1035, endPoint y: 143, distance: 170.9
click at [1035, 143] on div "FREE SHIPPING ON ALL ORDERS" at bounding box center [947, 114] width 332 height 101
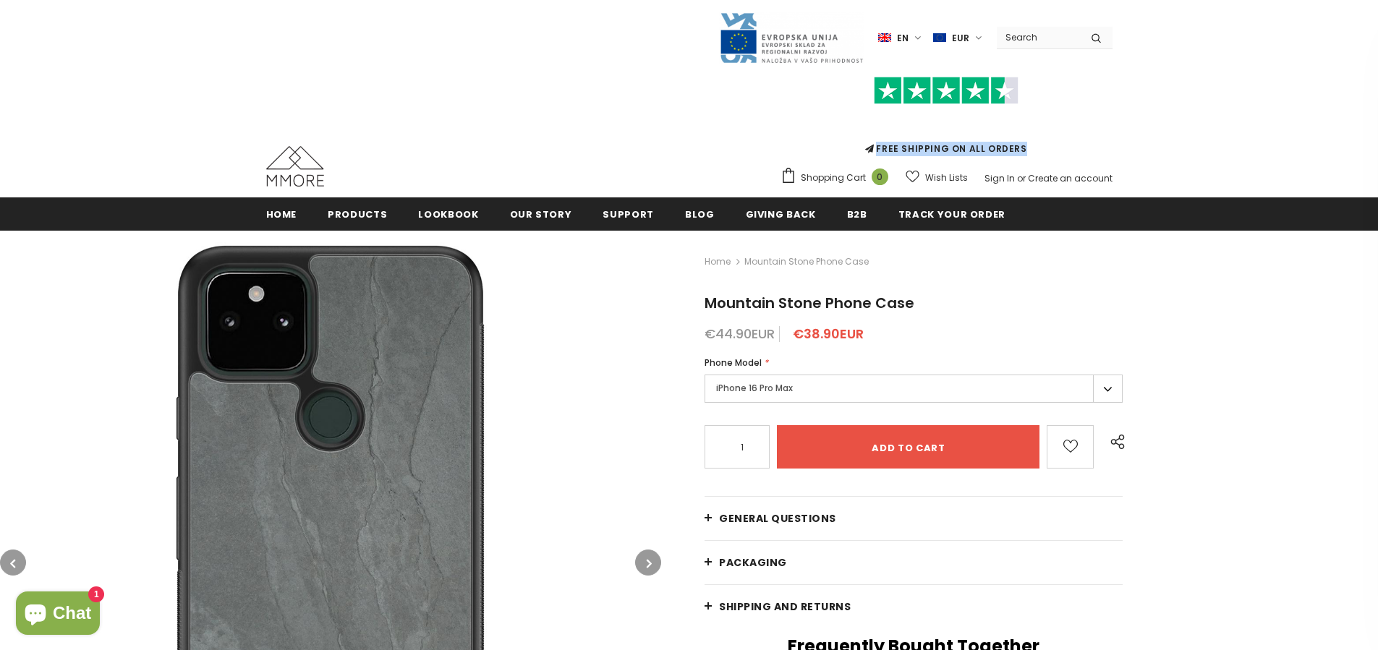
click at [1037, 147] on div "FREE SHIPPING ON ALL ORDERS" at bounding box center [947, 114] width 332 height 101
drag, startPoint x: 1036, startPoint y: 148, endPoint x: 818, endPoint y: 150, distance: 217.8
click at [818, 150] on div "FREE SHIPPING ON ALL ORDERS" at bounding box center [947, 114] width 332 height 101
click at [824, 148] on div "FREE SHIPPING ON ALL ORDERS" at bounding box center [947, 114] width 332 height 101
drag, startPoint x: 842, startPoint y: 148, endPoint x: 1084, endPoint y: 153, distance: 241.7
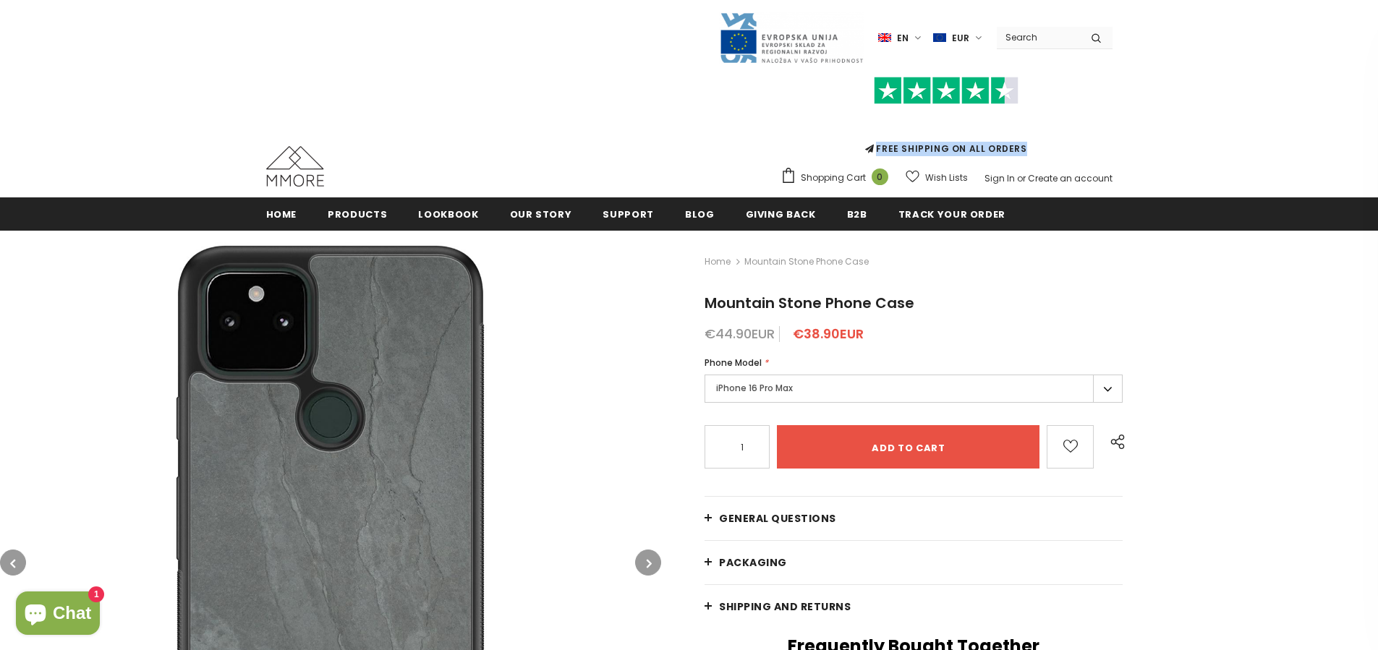
click at [1084, 153] on div "FREE SHIPPING ON ALL ORDERS" at bounding box center [947, 114] width 332 height 101
click at [1080, 152] on div "FREE SHIPPING ON ALL ORDERS" at bounding box center [947, 114] width 332 height 101
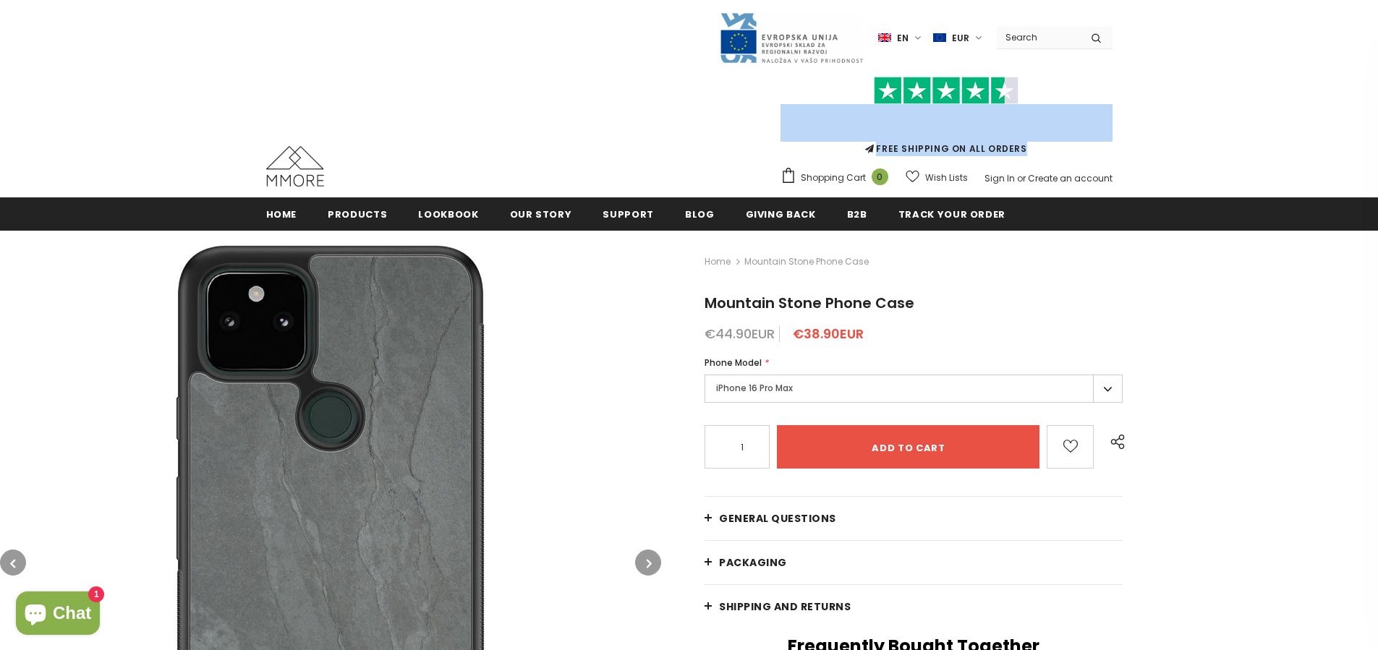
drag, startPoint x: 1075, startPoint y: 152, endPoint x: 868, endPoint y: 141, distance: 207.9
click at [864, 142] on div "FREE SHIPPING ON ALL ORDERS" at bounding box center [947, 114] width 332 height 101
click at [867, 147] on div "FREE SHIPPING ON ALL ORDERS" at bounding box center [947, 114] width 332 height 101
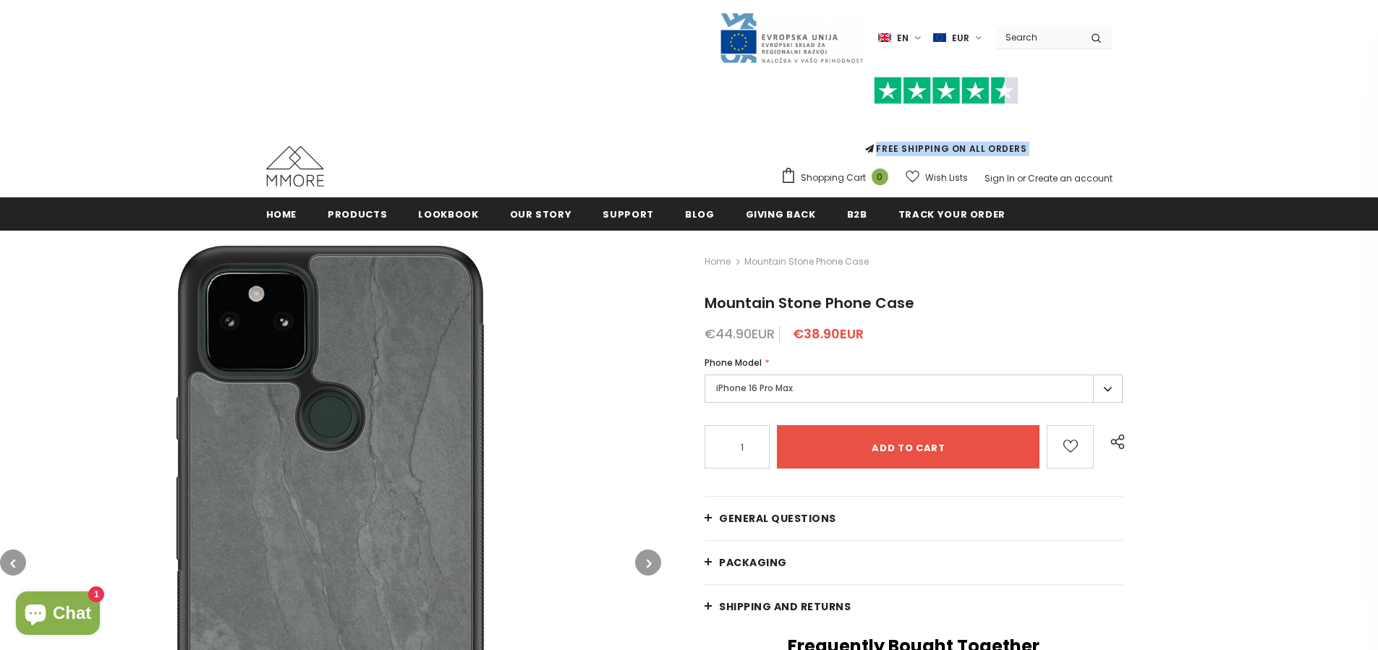
drag, startPoint x: 867, startPoint y: 147, endPoint x: 1033, endPoint y: 148, distance: 165.7
click at [1033, 148] on div "FREE SHIPPING ON ALL ORDERS" at bounding box center [947, 114] width 332 height 101
drag, startPoint x: 1033, startPoint y: 148, endPoint x: 842, endPoint y: 154, distance: 190.4
click at [842, 154] on div "FREE SHIPPING ON ALL ORDERS" at bounding box center [947, 114] width 332 height 101
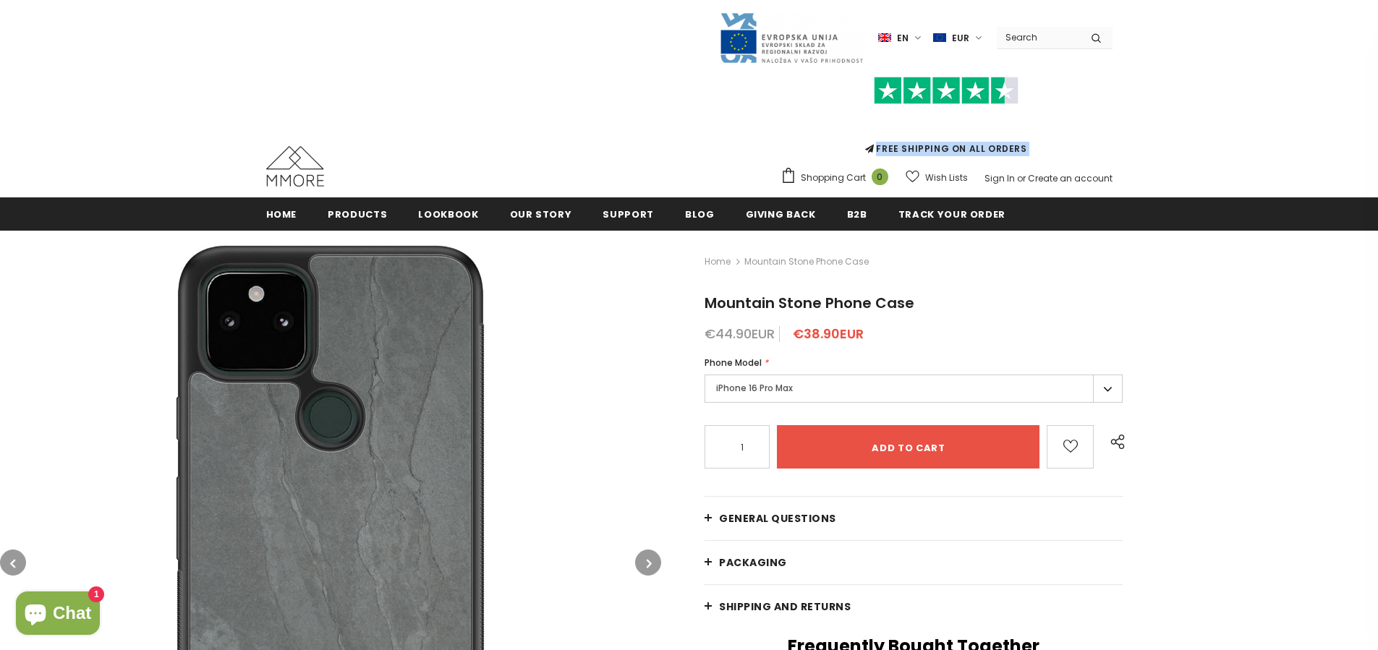
click at [876, 146] on icon at bounding box center [870, 149] width 11 height 12
drag, startPoint x: 880, startPoint y: 148, endPoint x: 1043, endPoint y: 146, distance: 163.5
click at [1043, 146] on div "FREE SHIPPING ON ALL ORDERS" at bounding box center [947, 114] width 332 height 101
click at [1041, 150] on div "FREE SHIPPING ON ALL ORDERS" at bounding box center [947, 114] width 332 height 101
drag, startPoint x: 1041, startPoint y: 150, endPoint x: 865, endPoint y: 144, distance: 175.9
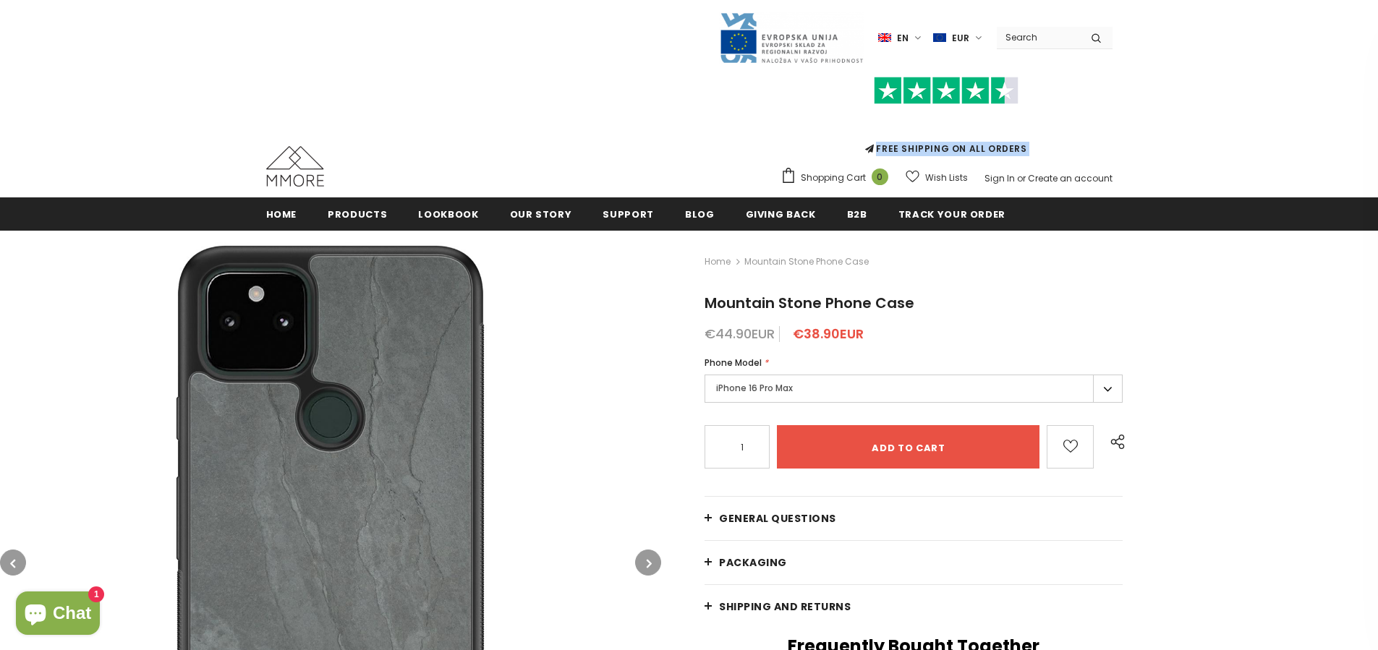
click at [865, 144] on div "FREE SHIPPING ON ALL ORDERS" at bounding box center [947, 114] width 332 height 101
drag, startPoint x: 867, startPoint y: 145, endPoint x: 1038, endPoint y: 152, distance: 171.6
click at [1038, 152] on div "FREE SHIPPING ON ALL ORDERS" at bounding box center [947, 114] width 332 height 101
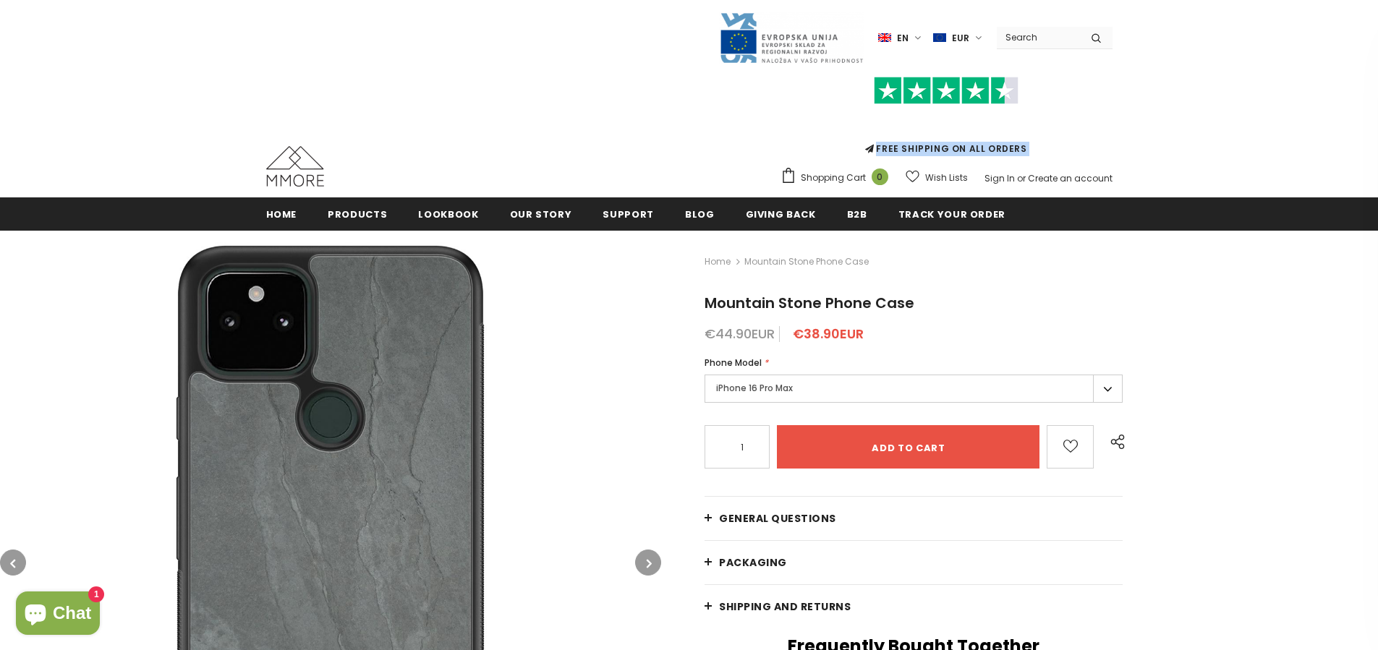
drag, startPoint x: 1038, startPoint y: 152, endPoint x: 877, endPoint y: 147, distance: 161.4
click at [877, 147] on div "FREE SHIPPING ON ALL ORDERS" at bounding box center [947, 114] width 332 height 101
click at [876, 147] on icon at bounding box center [870, 149] width 11 height 12
drag, startPoint x: 876, startPoint y: 151, endPoint x: 1045, endPoint y: 156, distance: 168.7
click at [1044, 156] on div "FREE SHIPPING ON ALL ORDERS" at bounding box center [947, 114] width 332 height 101
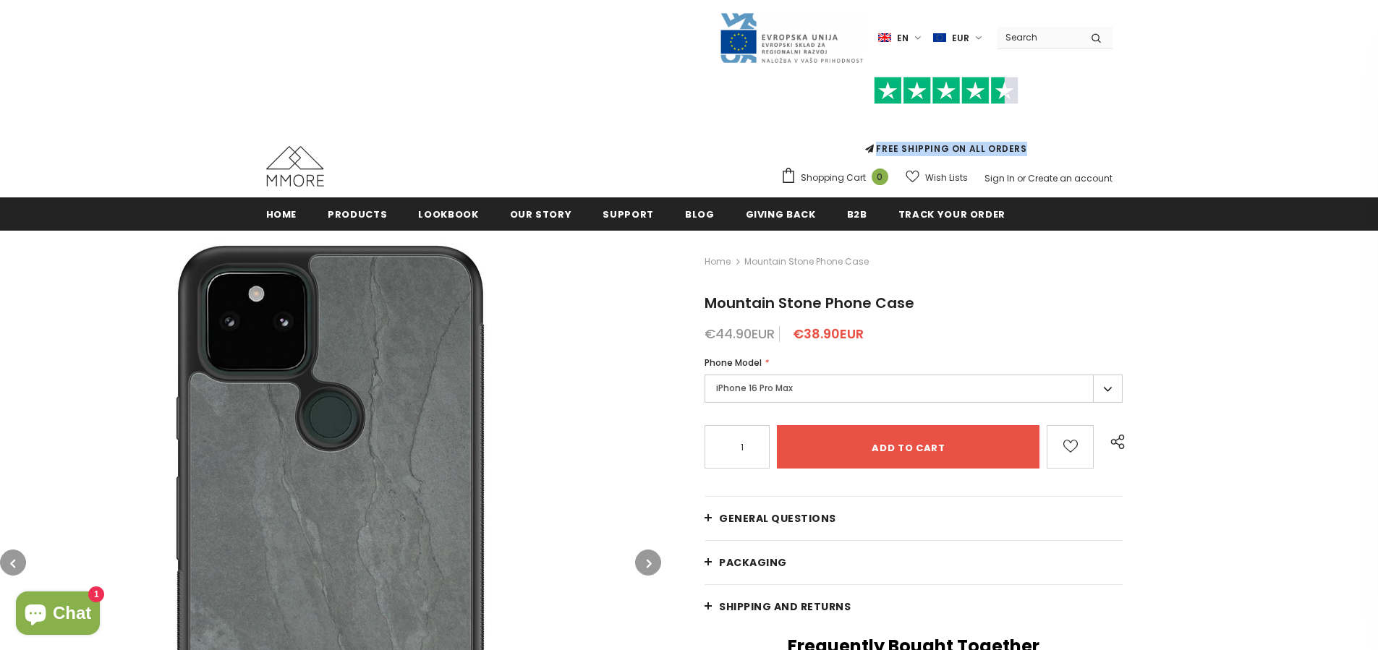
click at [1045, 155] on div "FREE SHIPPING ON ALL ORDERS" at bounding box center [947, 114] width 332 height 101
drag, startPoint x: 1041, startPoint y: 150, endPoint x: 876, endPoint y: 151, distance: 165.0
click at [876, 151] on div "FREE SHIPPING ON ALL ORDERS" at bounding box center [947, 114] width 332 height 101
click at [876, 151] on icon at bounding box center [870, 149] width 11 height 12
drag, startPoint x: 869, startPoint y: 152, endPoint x: 1043, endPoint y: 148, distance: 174.4
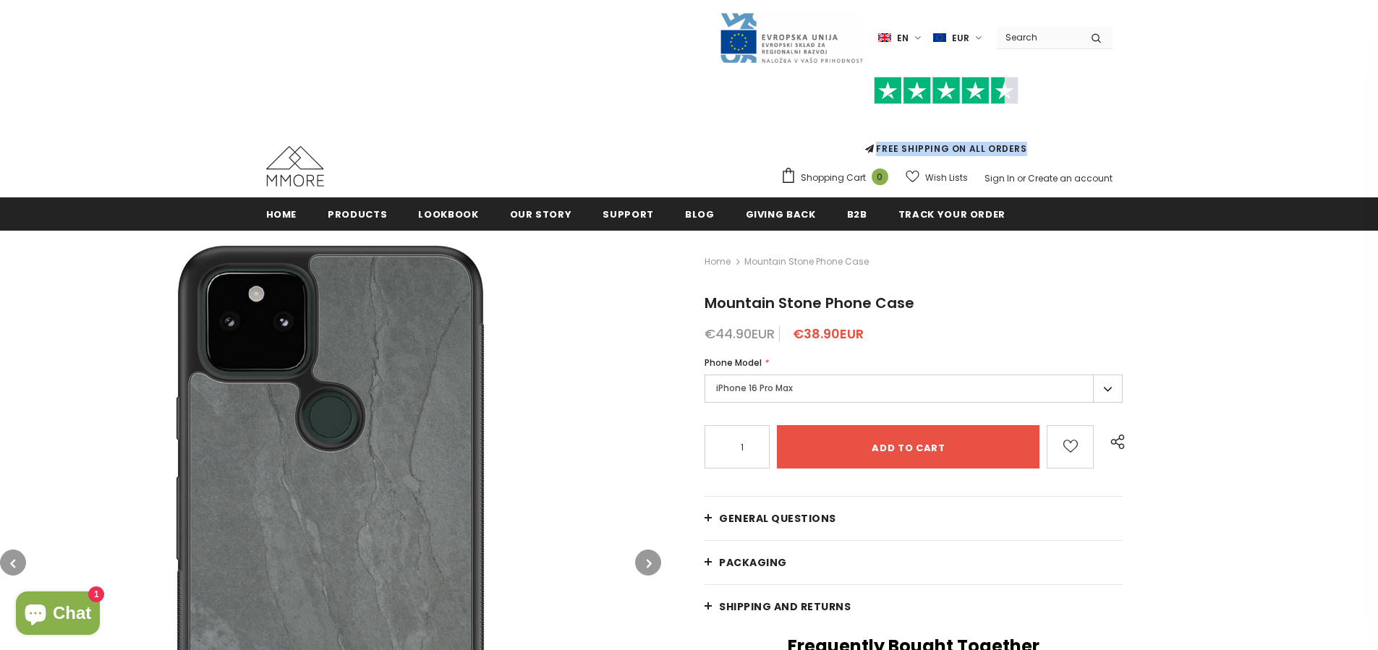
click at [1043, 148] on div "FREE SHIPPING ON ALL ORDERS" at bounding box center [947, 114] width 332 height 101
drag, startPoint x: 1043, startPoint y: 148, endPoint x: 865, endPoint y: 146, distance: 178.7
click at [865, 146] on div "FREE SHIPPING ON ALL ORDERS" at bounding box center [947, 114] width 332 height 101
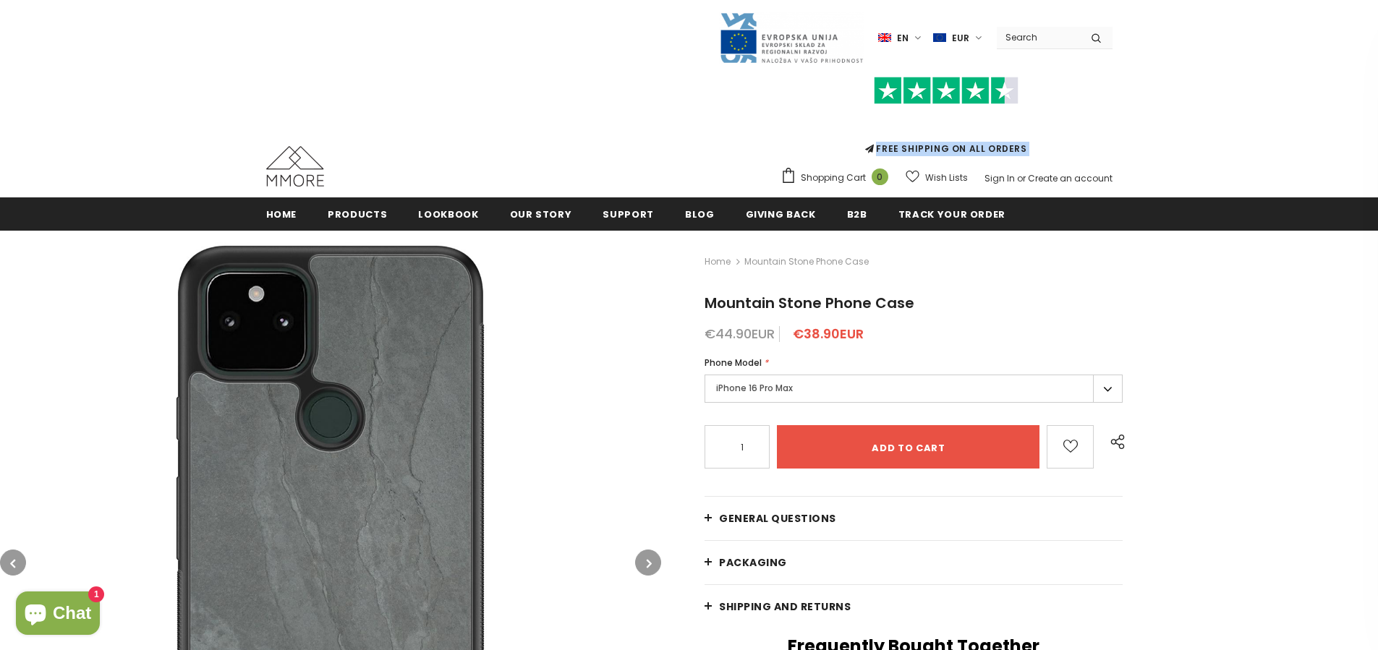
drag, startPoint x: 865, startPoint y: 146, endPoint x: 1080, endPoint y: 155, distance: 215.8
click at [1080, 155] on div "FREE SHIPPING ON ALL ORDERS" at bounding box center [947, 114] width 332 height 101
click at [1054, 146] on div "FREE SHIPPING ON ALL ORDERS" at bounding box center [947, 114] width 332 height 101
drag, startPoint x: 1043, startPoint y: 148, endPoint x: 865, endPoint y: 151, distance: 177.3
click at [865, 151] on div "FREE SHIPPING ON ALL ORDERS" at bounding box center [947, 114] width 332 height 101
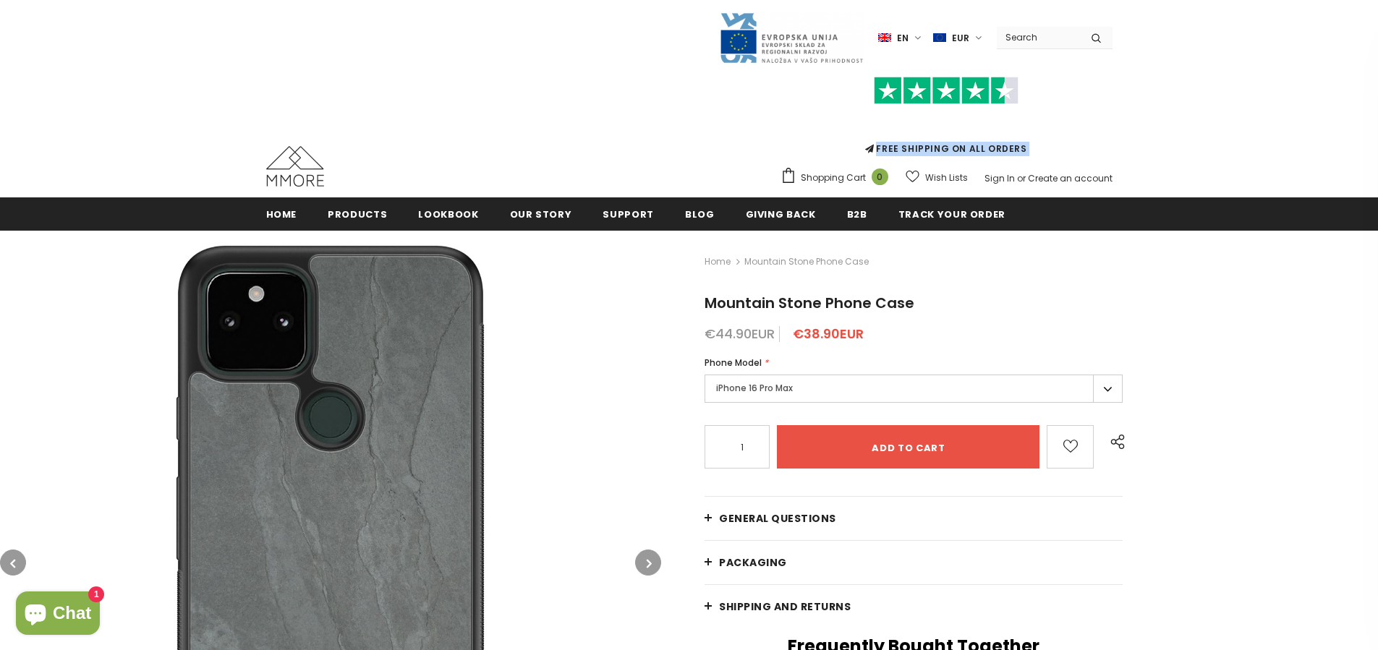
click at [865, 151] on div "FREE SHIPPING ON ALL ORDERS" at bounding box center [947, 114] width 332 height 101
drag, startPoint x: 865, startPoint y: 149, endPoint x: 1067, endPoint y: 154, distance: 201.9
click at [1067, 154] on div "FREE SHIPPING ON ALL ORDERS" at bounding box center [947, 114] width 332 height 101
click at [1045, 153] on div "FREE SHIPPING ON ALL ORDERS" at bounding box center [947, 114] width 332 height 101
drag, startPoint x: 1045, startPoint y: 153, endPoint x: 874, endPoint y: 150, distance: 170.8
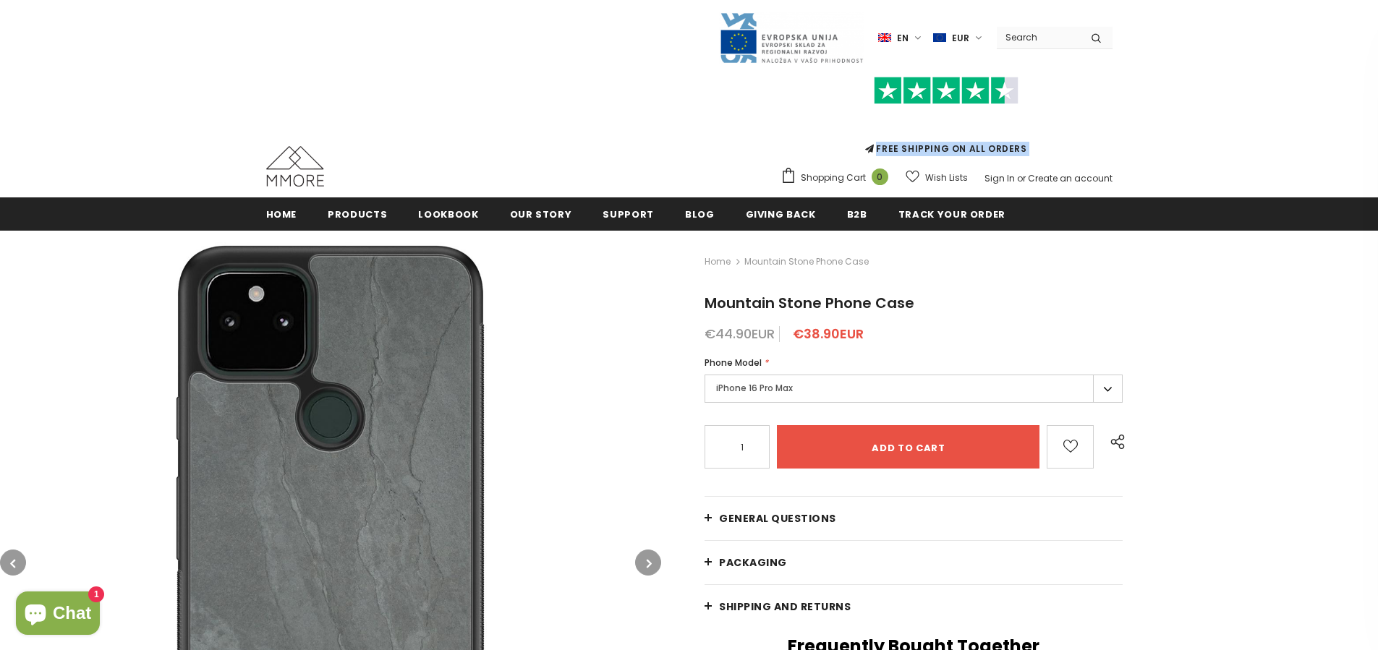
click at [874, 150] on div "FREE SHIPPING ON ALL ORDERS" at bounding box center [947, 114] width 332 height 101
click at [872, 148] on div "FREE SHIPPING ON ALL ORDERS" at bounding box center [947, 114] width 332 height 101
drag, startPoint x: 872, startPoint y: 148, endPoint x: 1031, endPoint y: 149, distance: 159.2
click at [1031, 149] on div "FREE SHIPPING ON ALL ORDERS" at bounding box center [947, 114] width 332 height 101
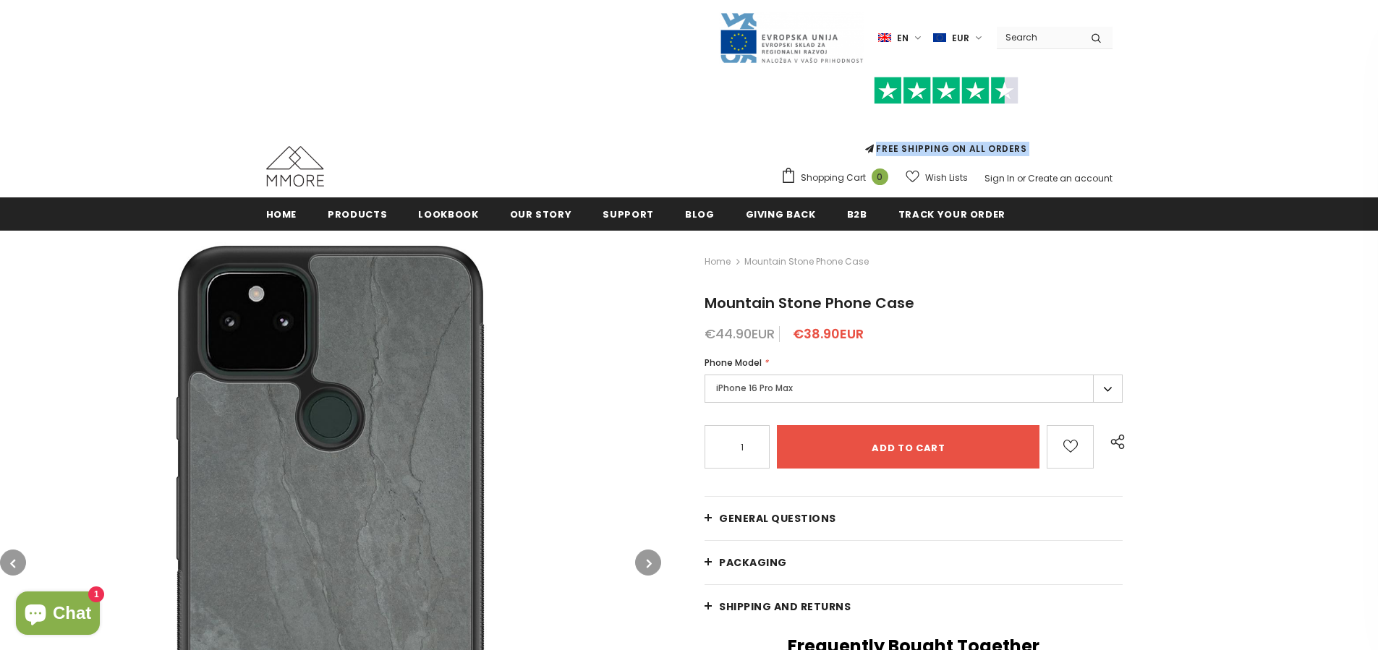
drag, startPoint x: 1031, startPoint y: 149, endPoint x: 874, endPoint y: 153, distance: 157.1
click at [874, 153] on div "FREE SHIPPING ON ALL ORDERS" at bounding box center [947, 114] width 332 height 101
